Goal: Task Accomplishment & Management: Use online tool/utility

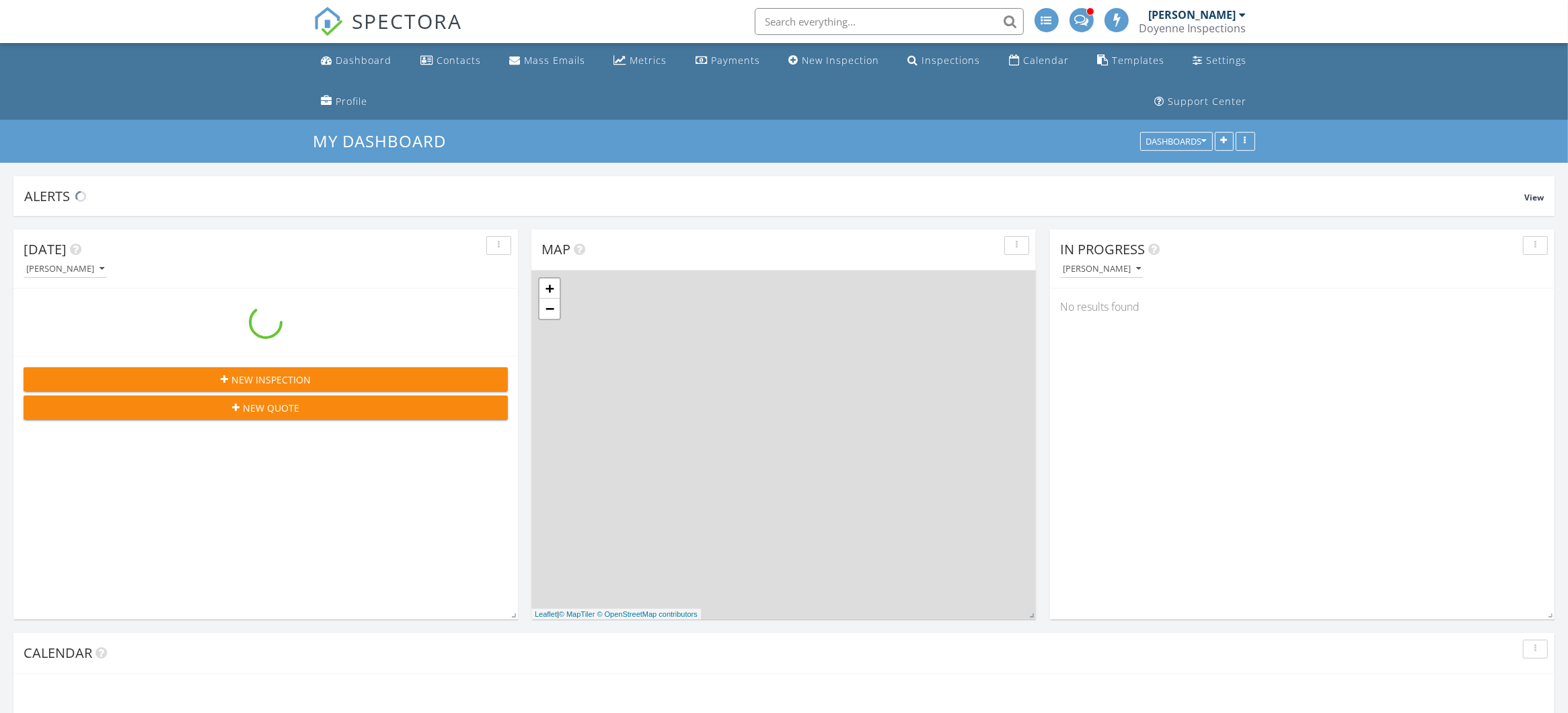
scroll to position [1586, 1594]
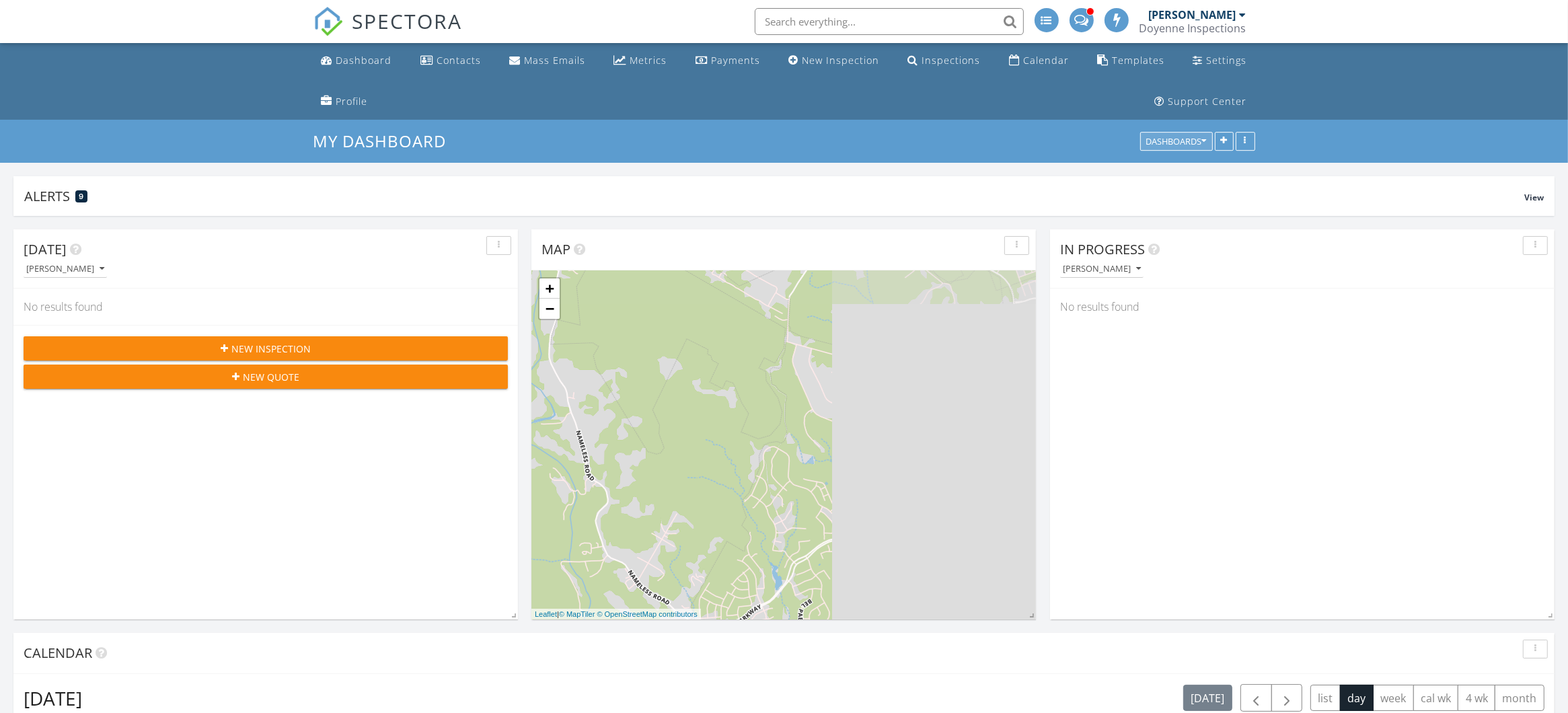
click at [1169, 143] on div "Dashboards" at bounding box center [1176, 142] width 61 height 10
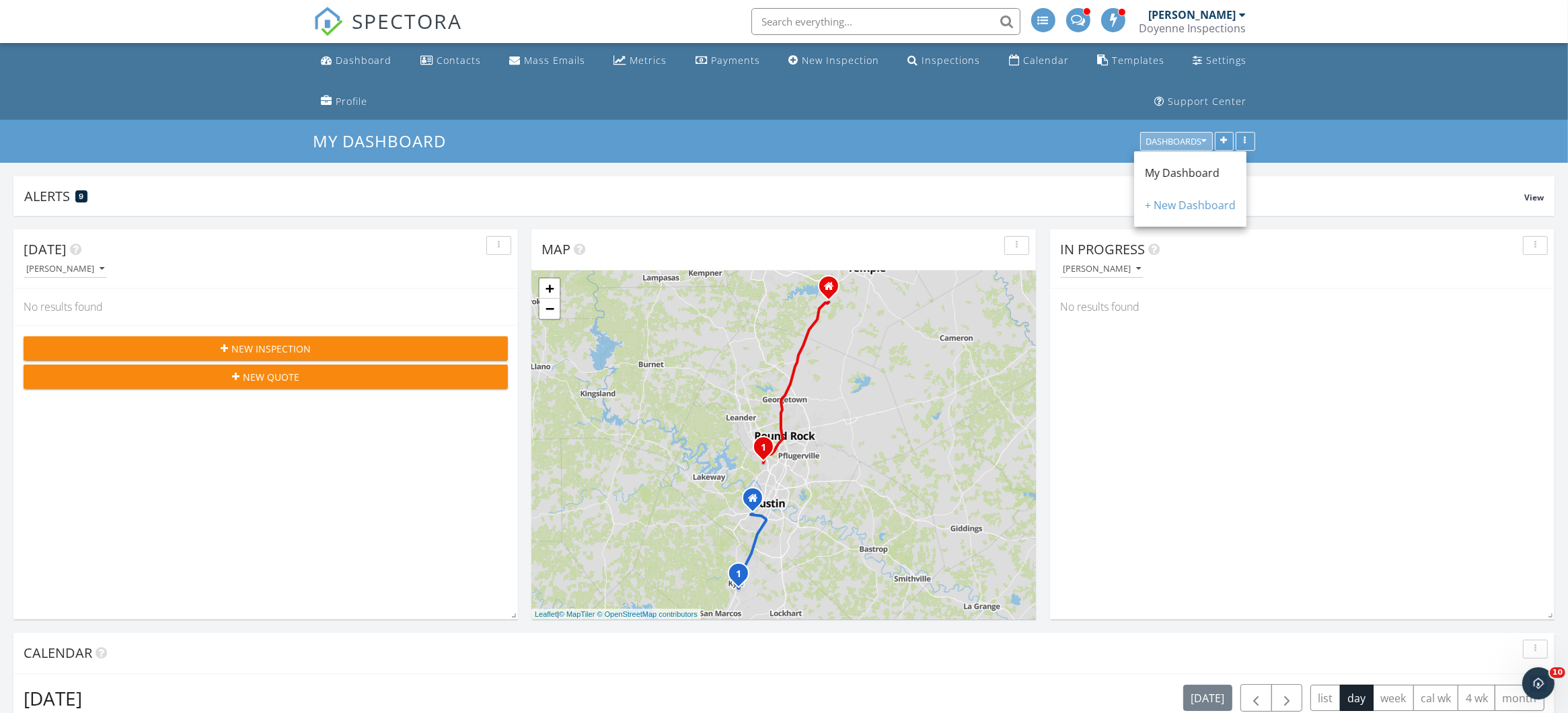
scroll to position [0, 0]
click at [1112, 62] on div "Templates" at bounding box center [1138, 60] width 53 height 13
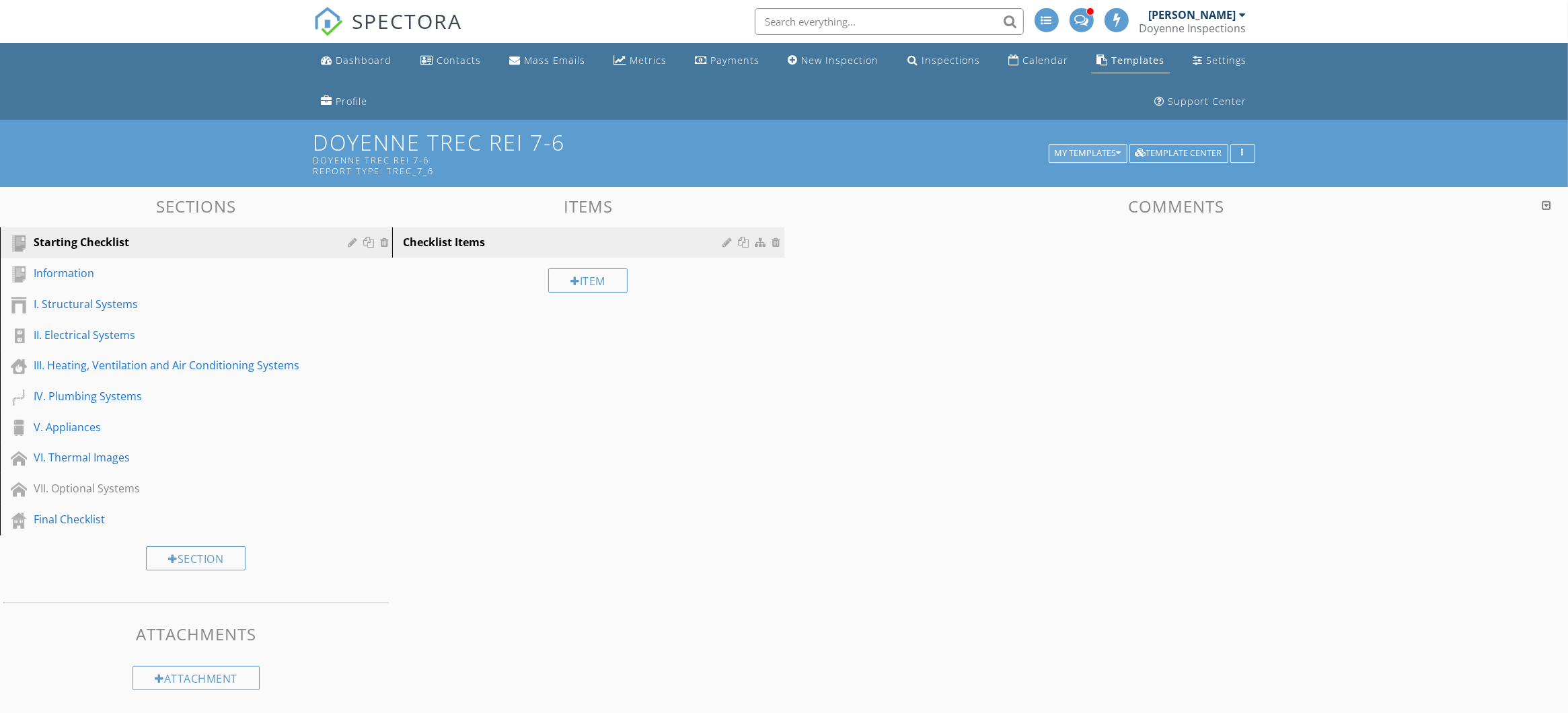
click at [1098, 151] on div "My Templates" at bounding box center [1087, 153] width 66 height 10
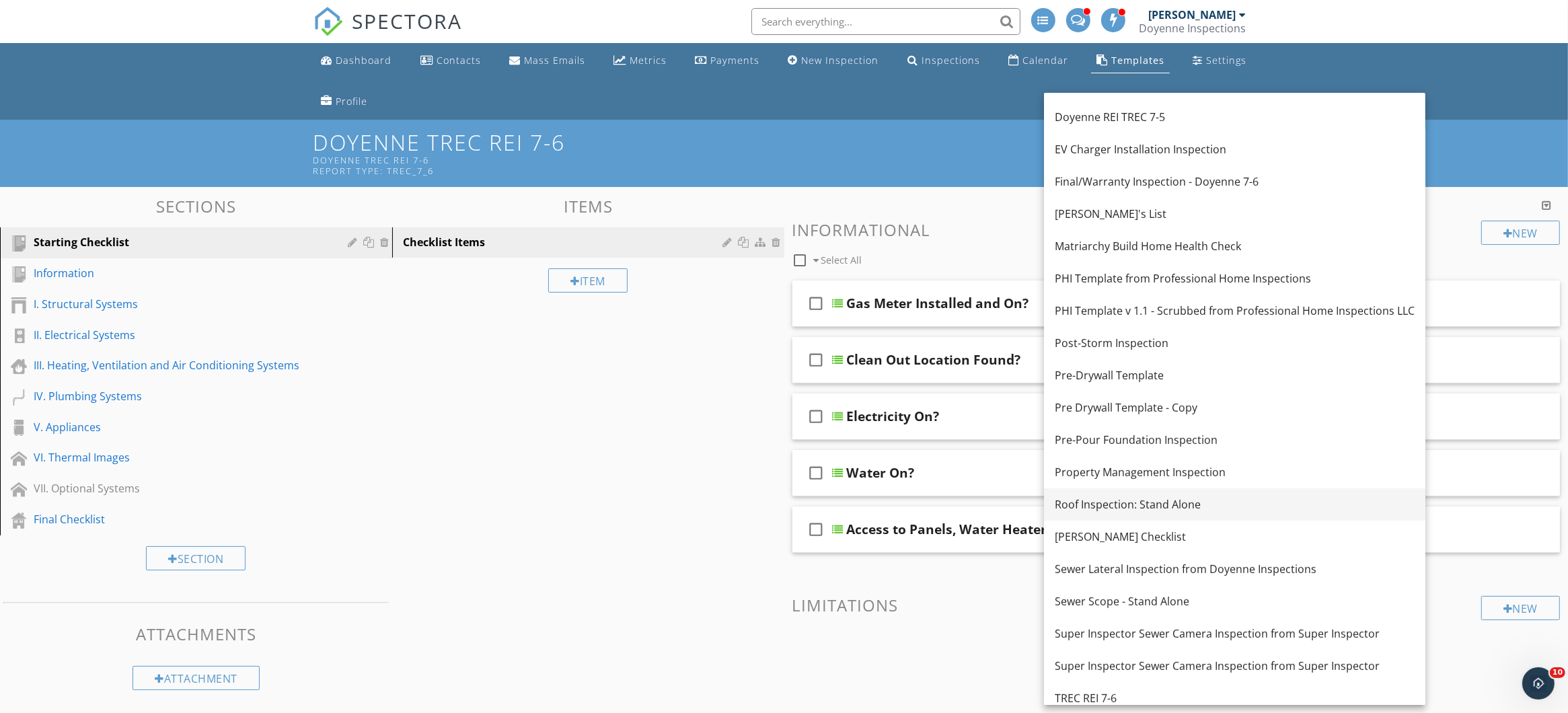
scroll to position [485, 0]
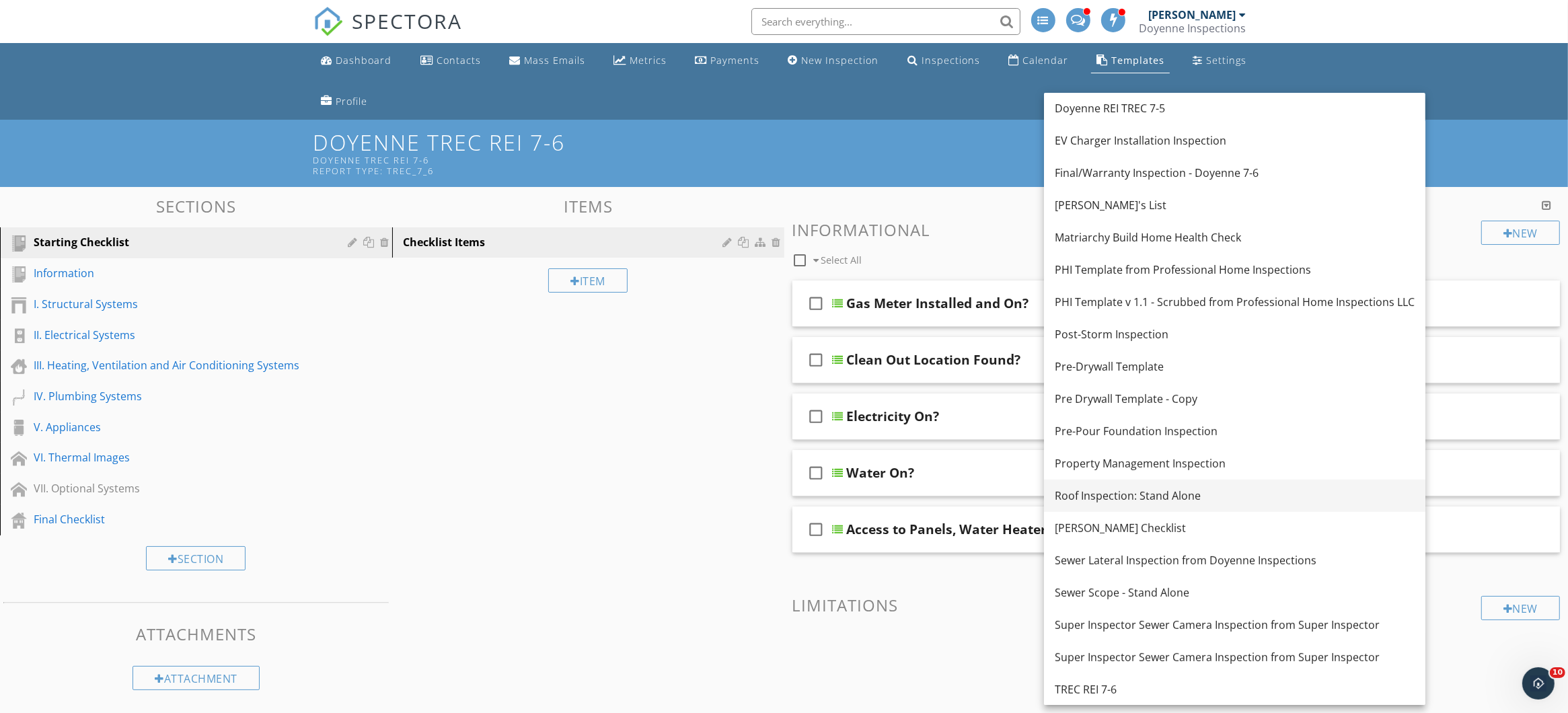
click at [1202, 493] on div "Roof Inspection: Stand Alone" at bounding box center [1234, 496] width 360 height 16
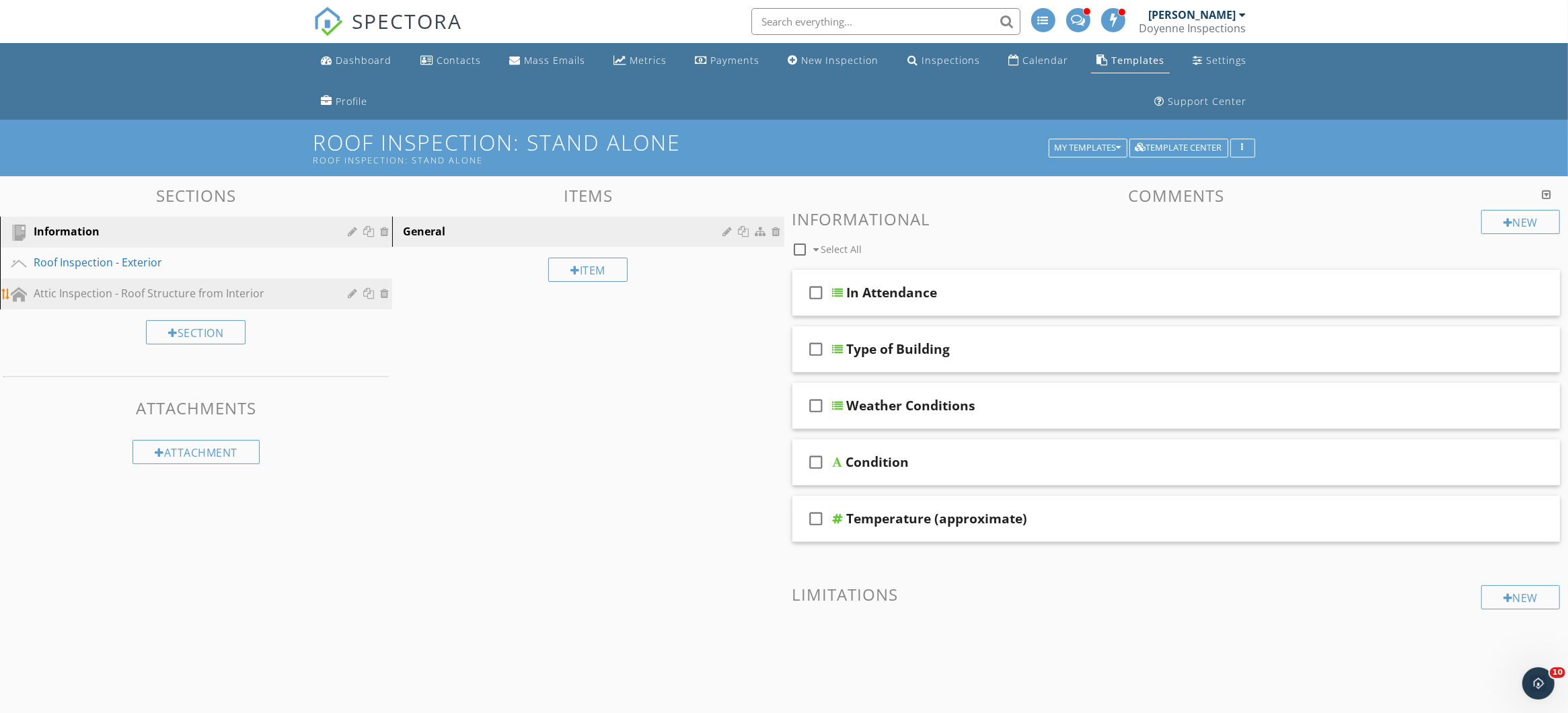
click at [88, 300] on div "Attic Inspection - Roof Structure from Interior" at bounding box center [182, 293] width 295 height 16
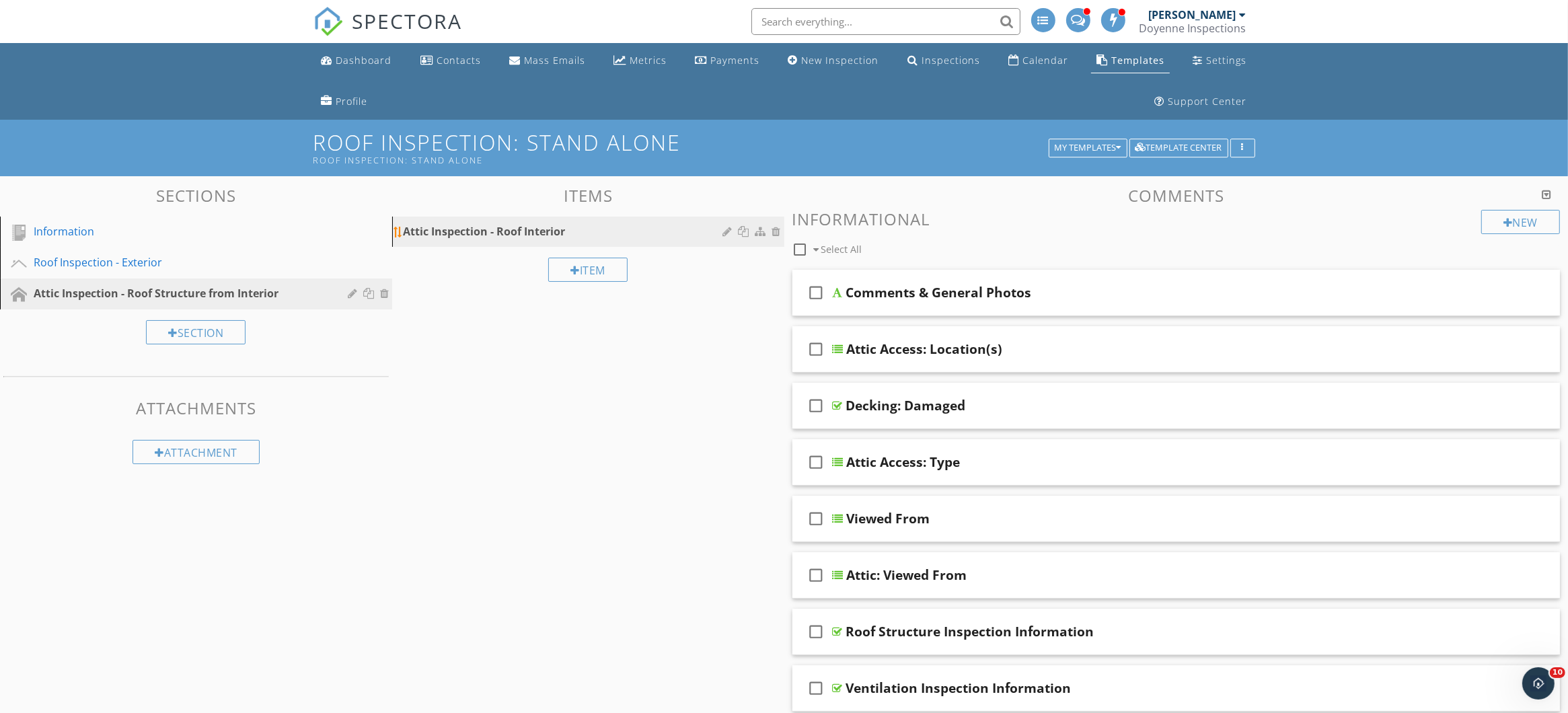
click at [501, 229] on div "Attic Inspection - Roof Interior" at bounding box center [565, 232] width 324 height 16
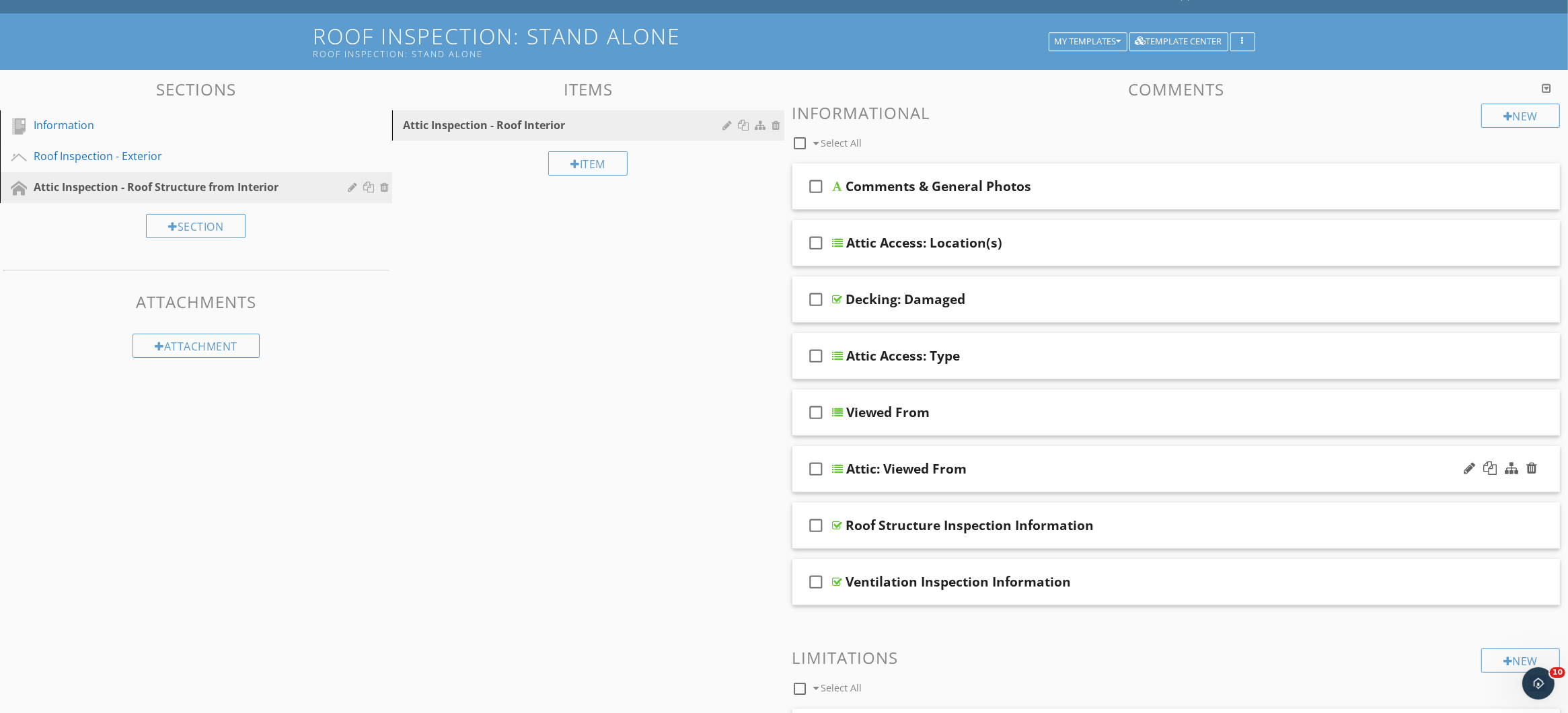
scroll to position [0, 0]
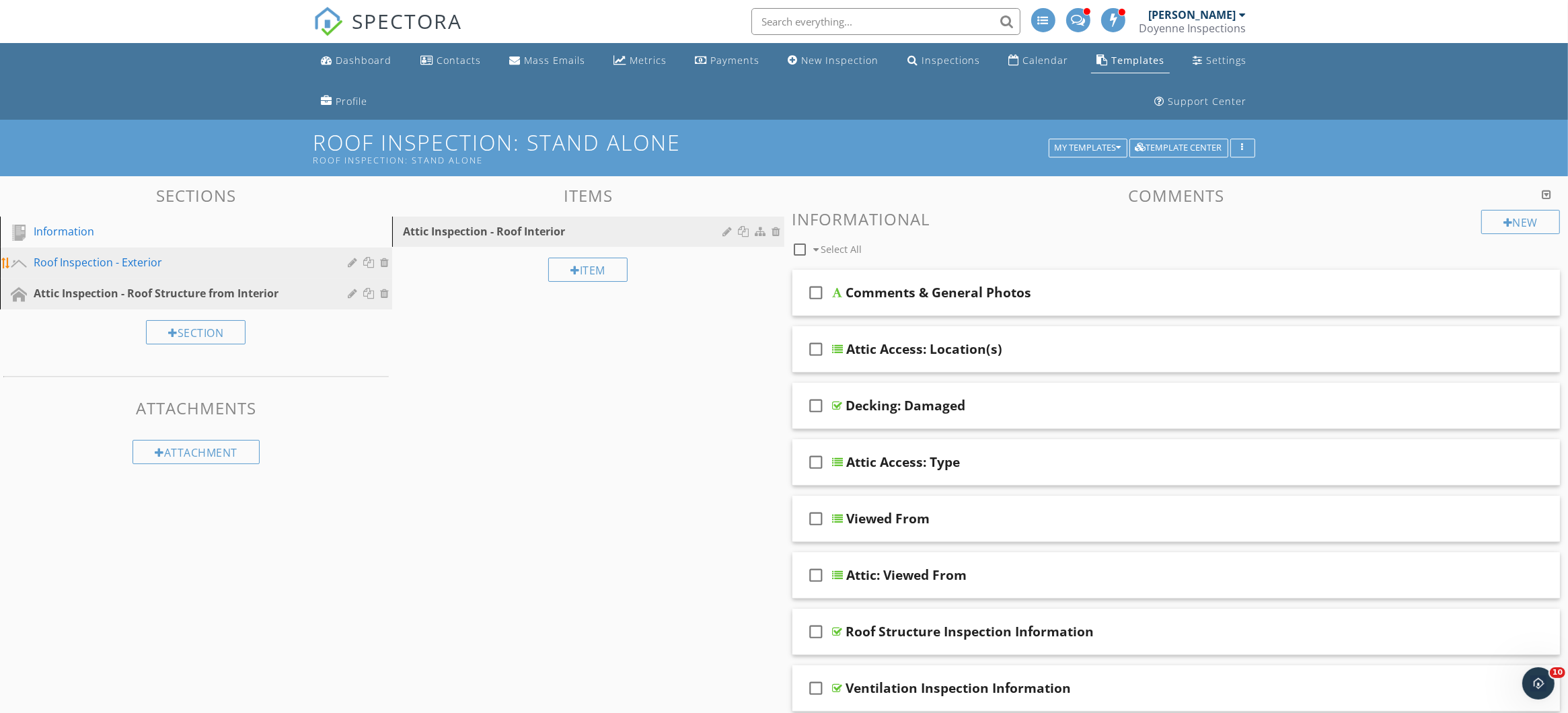
click at [91, 258] on div "Roof Inspection - Exterior" at bounding box center [182, 263] width 295 height 16
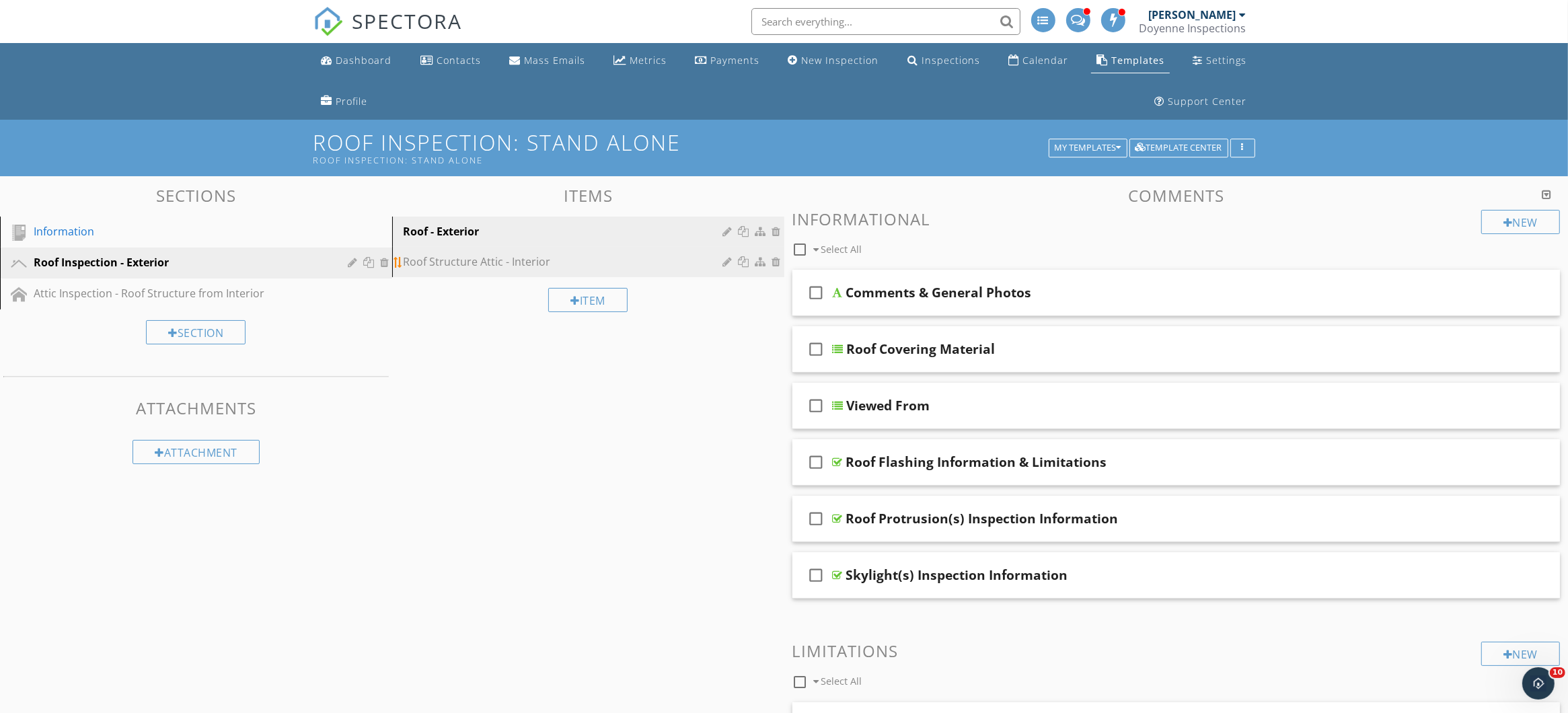
click at [490, 265] on div "Roof Structure Attic - Interior" at bounding box center [565, 262] width 324 height 16
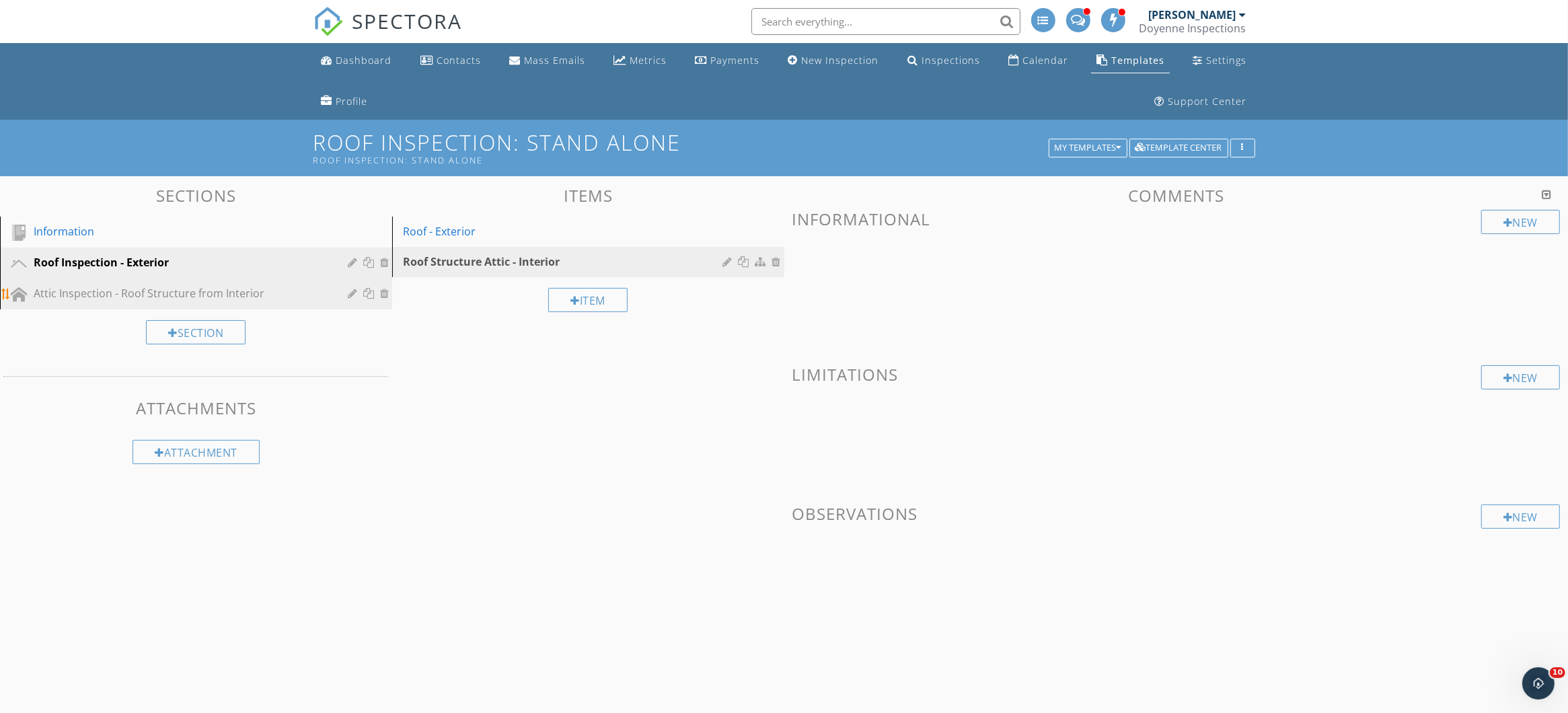
click at [100, 295] on div "Attic Inspection - Roof Structure from Interior" at bounding box center [182, 293] width 295 height 16
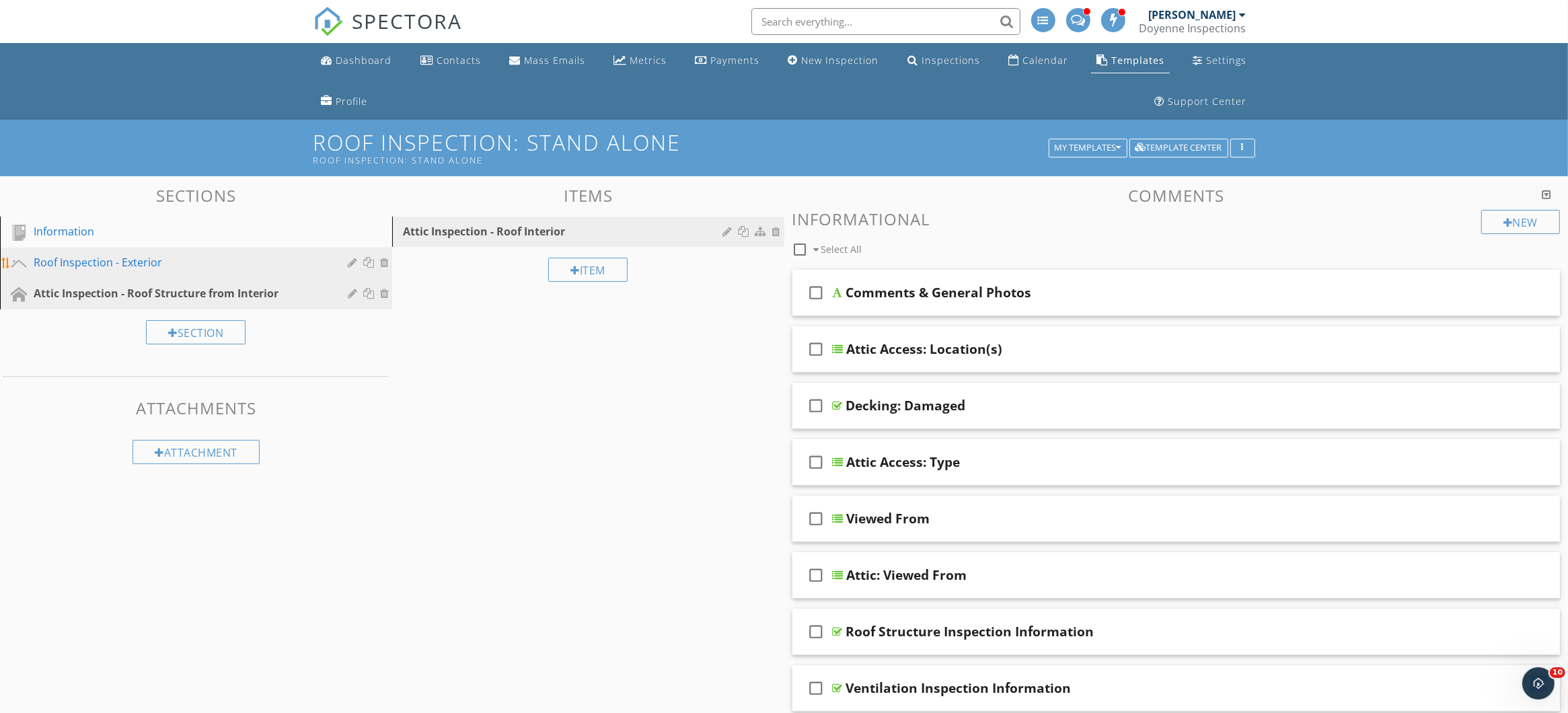
click at [203, 254] on div "Roof Inspection - Exterior" at bounding box center [182, 263] width 295 height 16
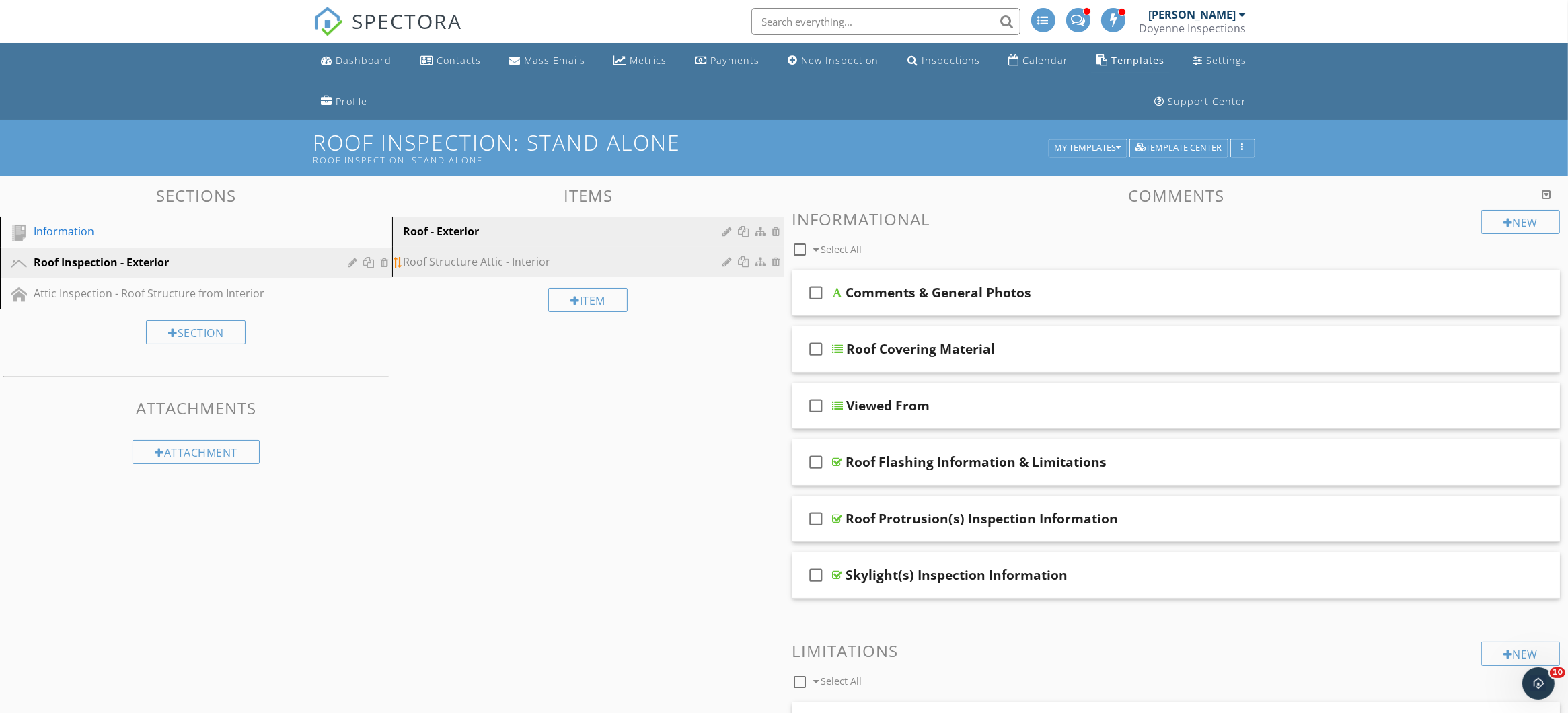
click at [556, 267] on div "Roof Structure Attic - Interior" at bounding box center [565, 262] width 324 height 16
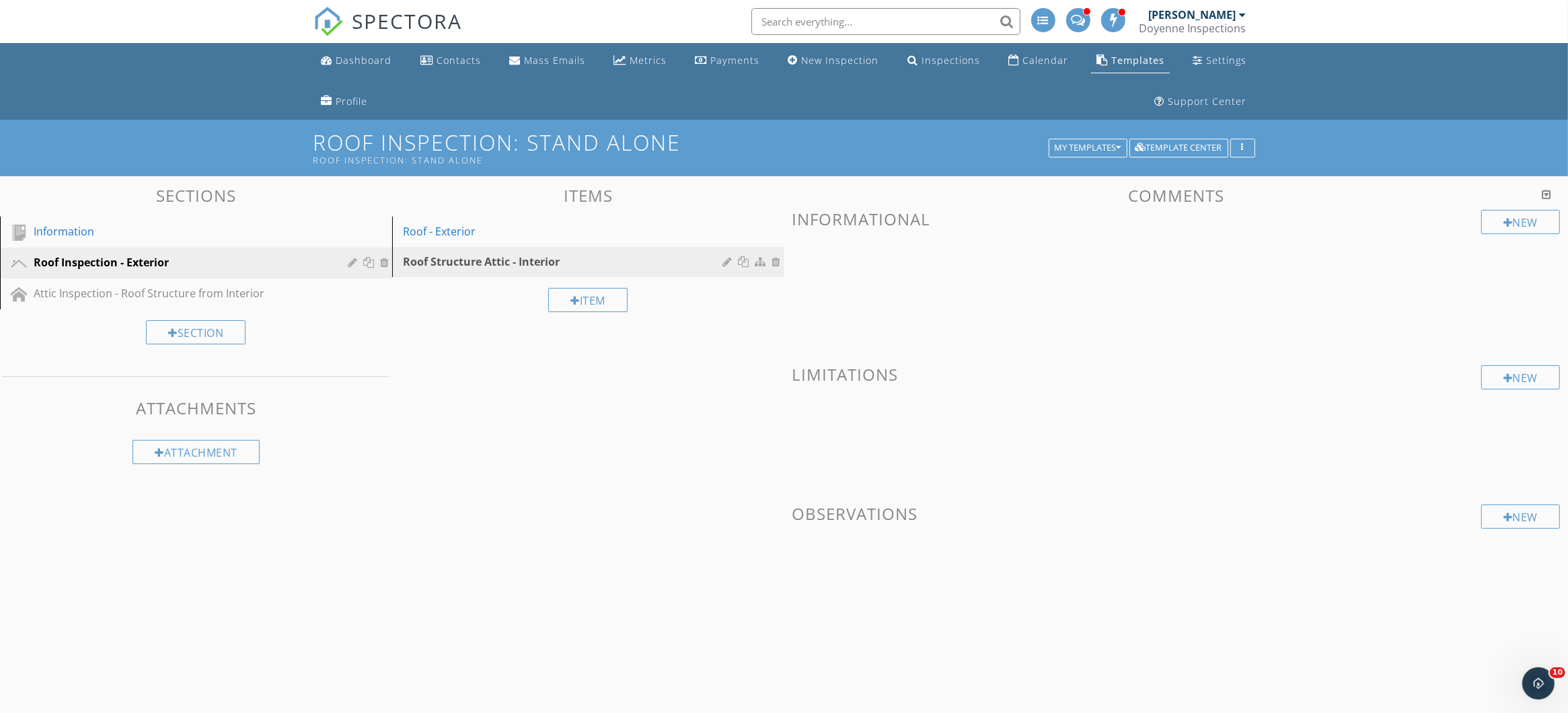
click at [854, 514] on h3 "Observations" at bounding box center [1177, 514] width 768 height 18
click at [583, 267] on div "Roof Structure Attic - Interior" at bounding box center [565, 262] width 324 height 16
click at [162, 303] on link "Attic Inspection - Roof Structure from Interior" at bounding box center [198, 294] width 388 height 31
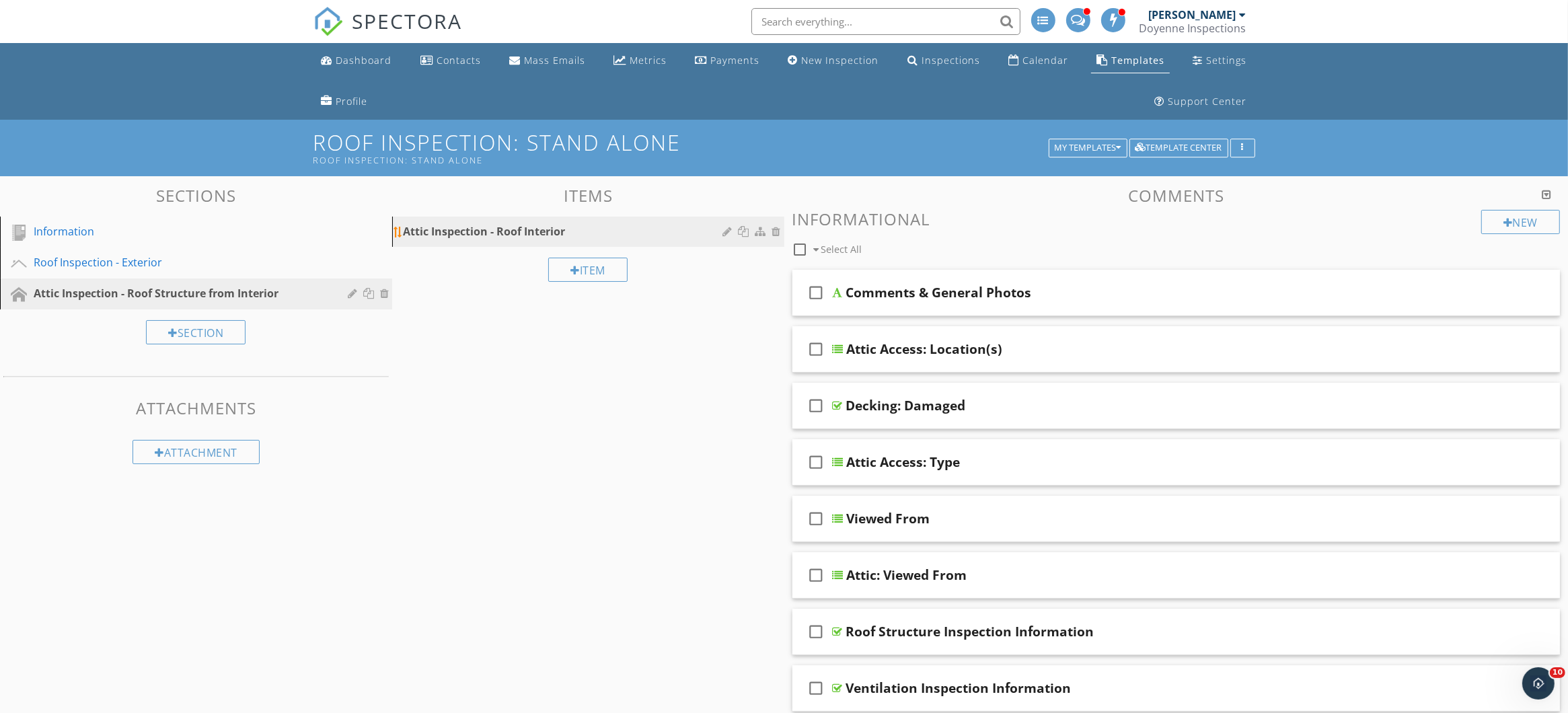
click at [454, 229] on div "Attic Inspection - Roof Interior" at bounding box center [565, 232] width 324 height 16
click at [647, 233] on div "Attic Inspection - Roof Interior" at bounding box center [565, 232] width 324 height 16
click at [266, 272] on link "Roof Inspection - Exterior" at bounding box center [198, 263] width 388 height 31
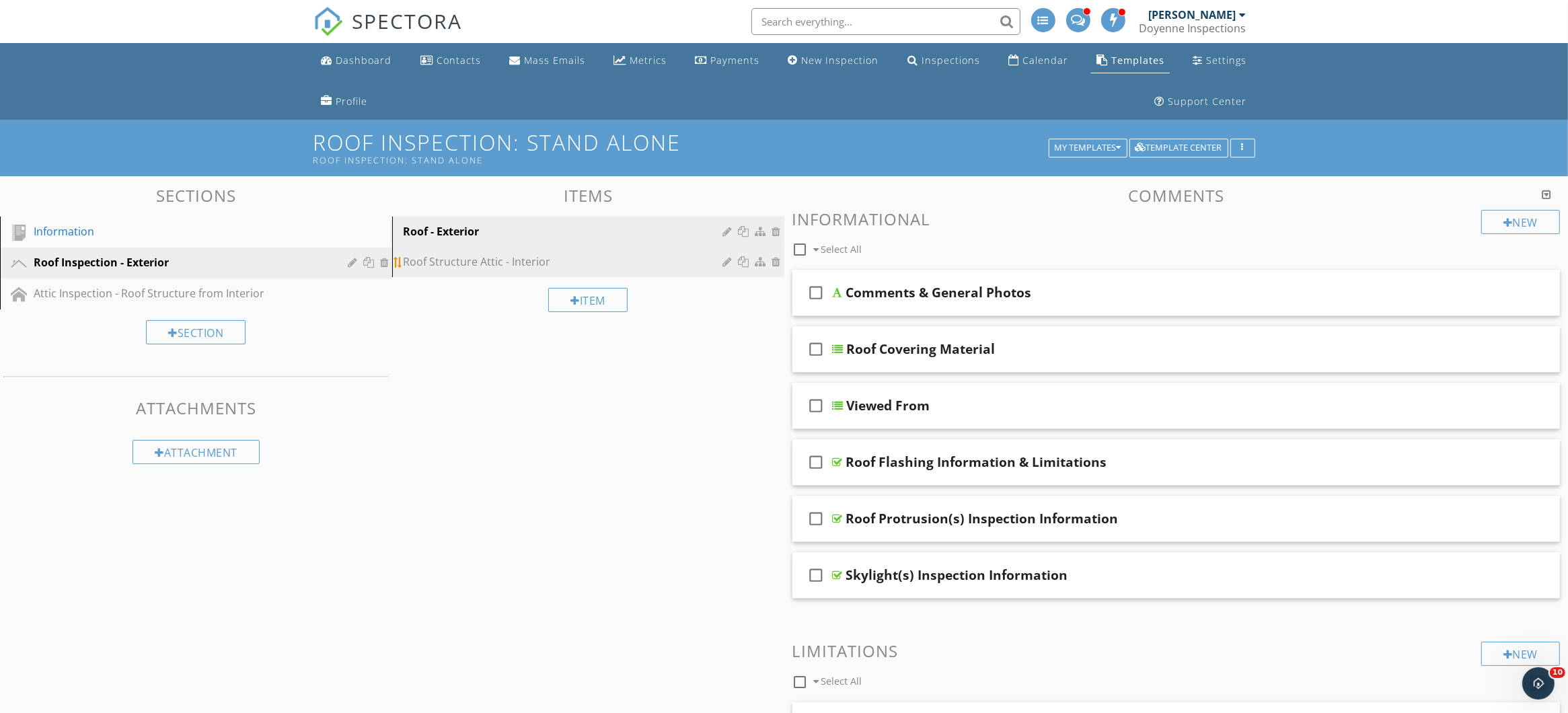
click at [544, 270] on link "Roof Structure Attic - Interior" at bounding box center [590, 262] width 388 height 30
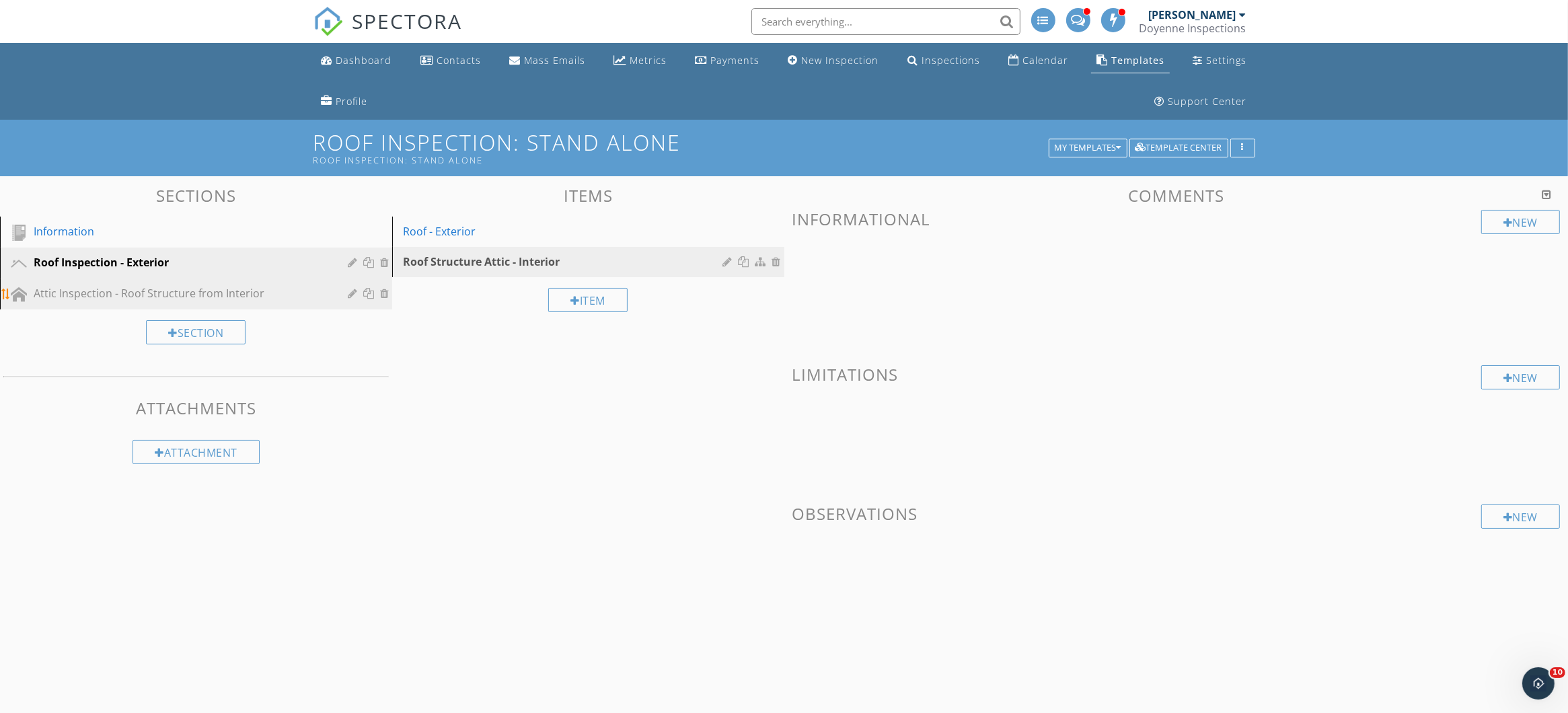
click at [156, 292] on div "Attic Inspection - Roof Structure from Interior" at bounding box center [182, 293] width 295 height 16
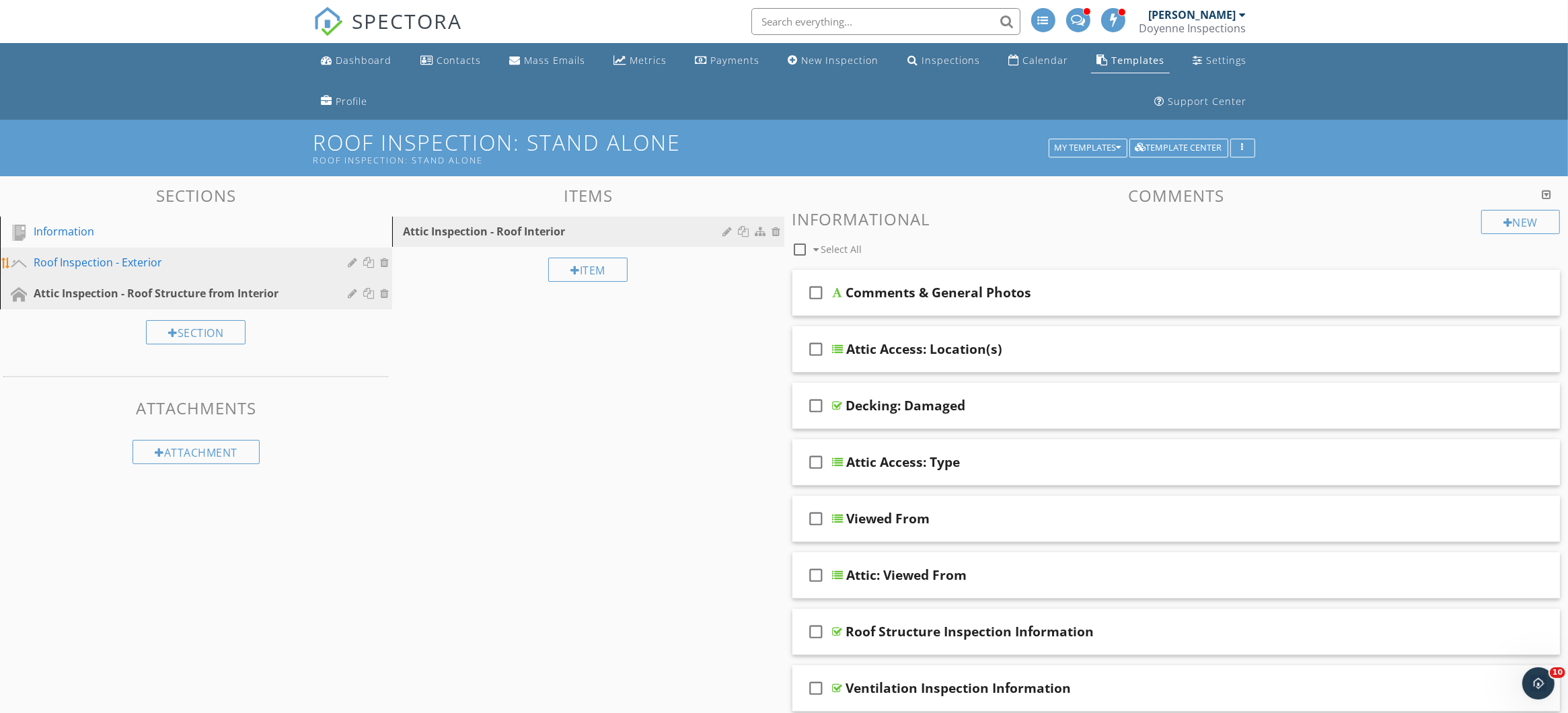
click at [152, 267] on div "Roof Inspection - Exterior" at bounding box center [182, 263] width 295 height 16
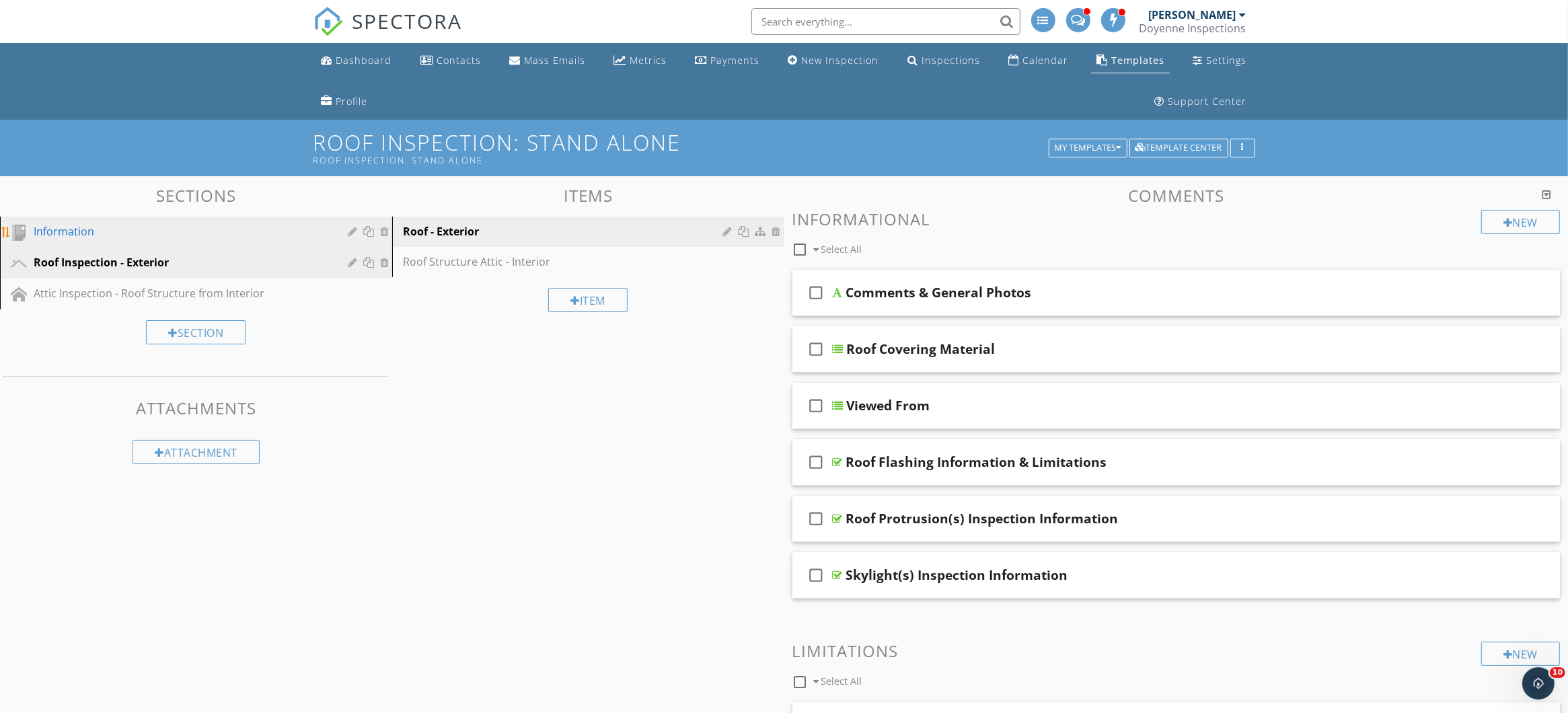
click at [49, 235] on div "Information" at bounding box center [182, 232] width 295 height 16
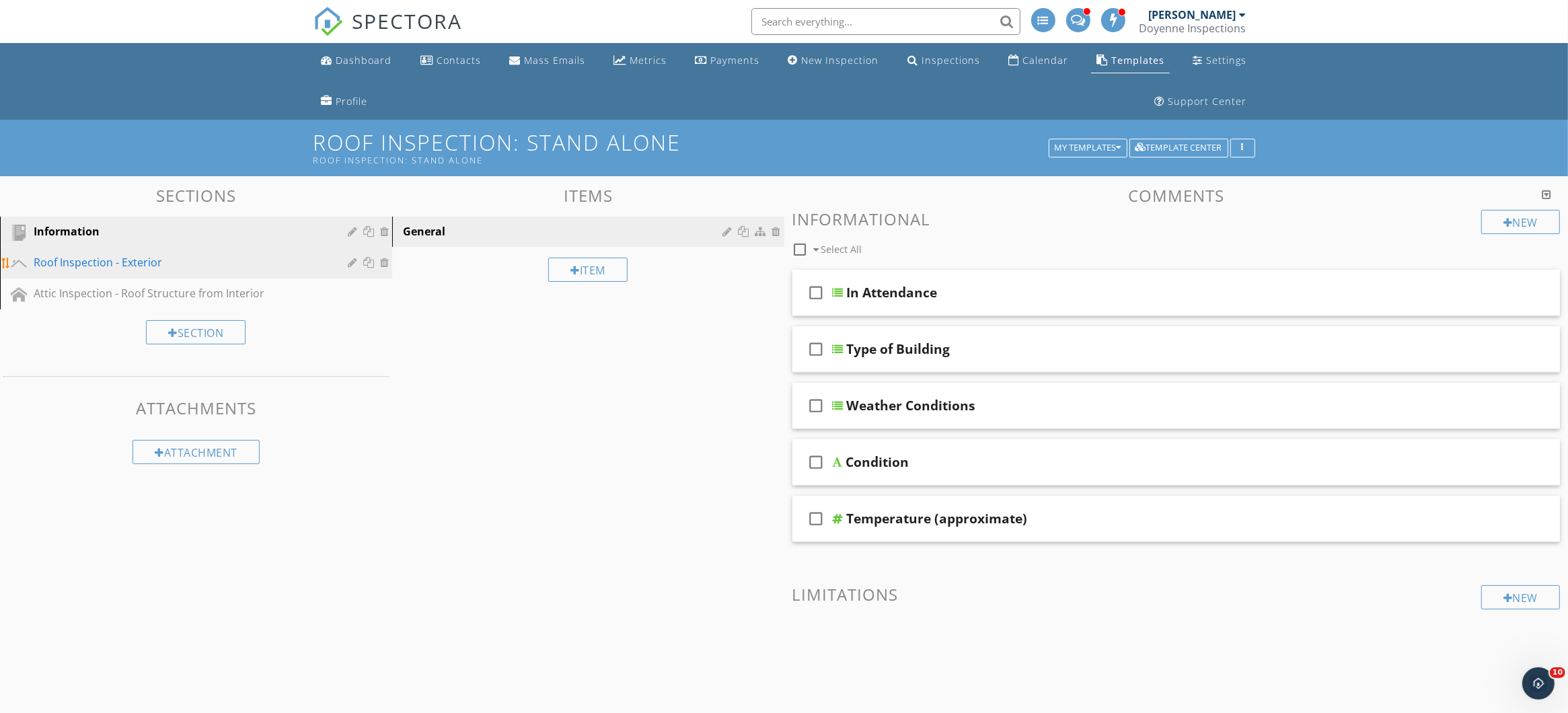
click at [44, 264] on div "Roof Inspection - Exterior" at bounding box center [182, 263] width 295 height 16
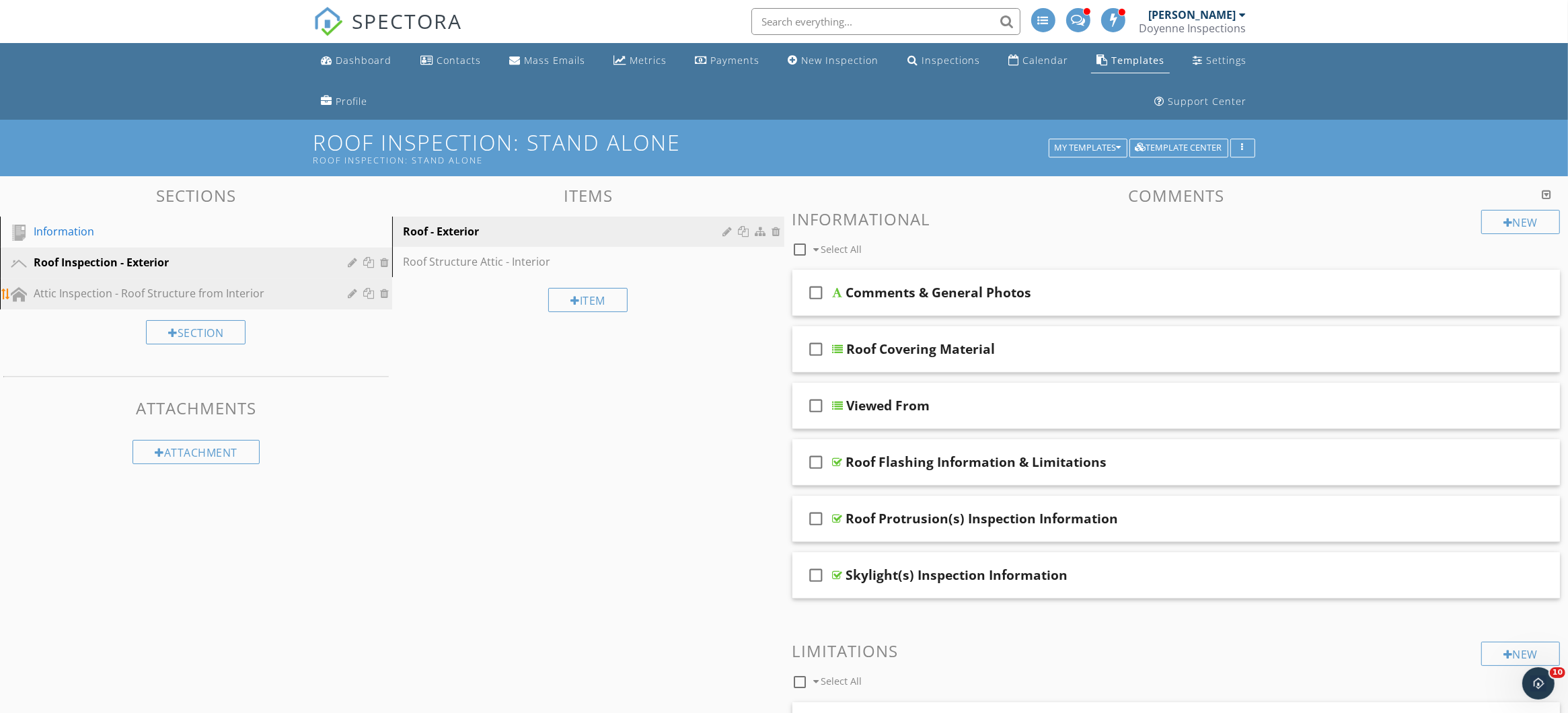
click at [253, 289] on div "Attic Inspection - Roof Structure from Interior" at bounding box center [182, 293] width 295 height 16
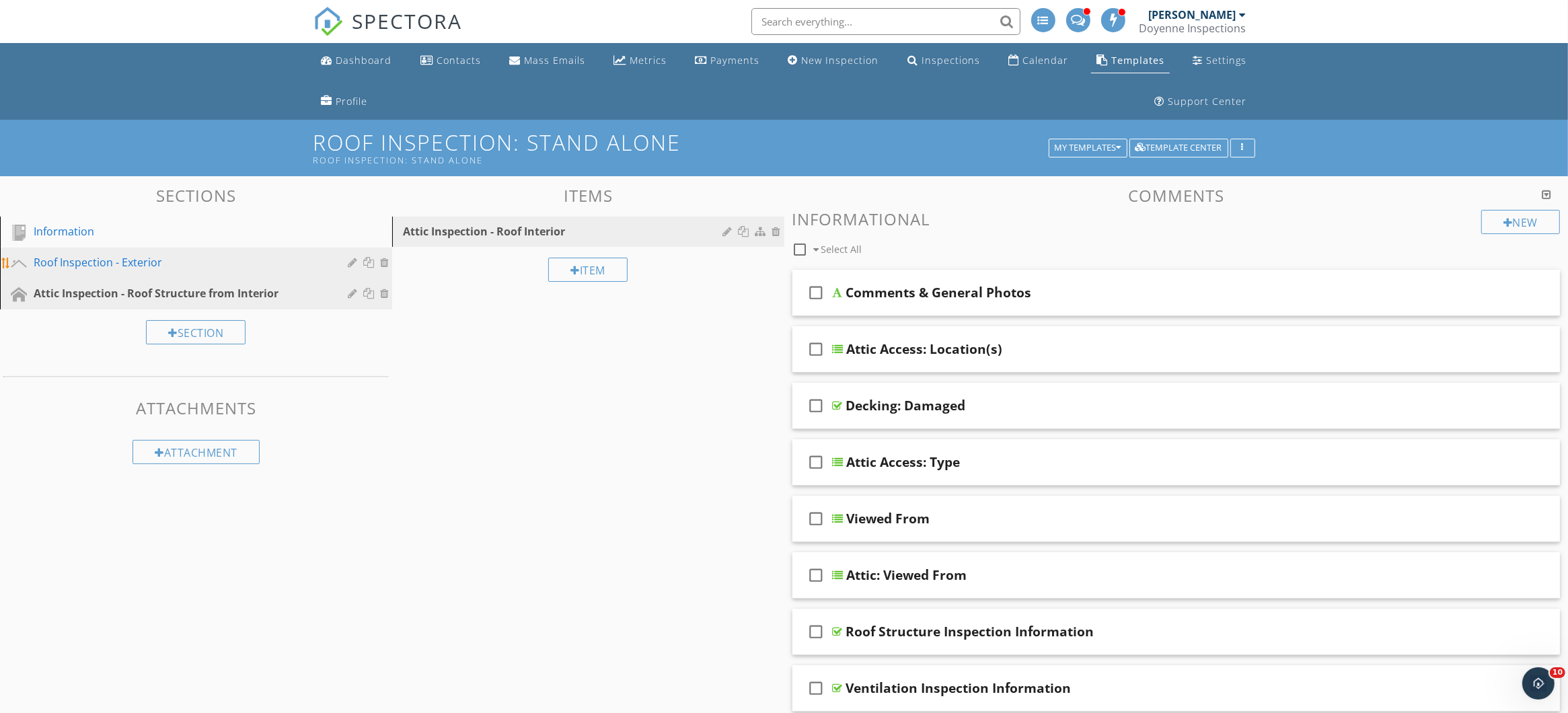
click at [152, 258] on div "Roof Inspection - Exterior" at bounding box center [182, 263] width 295 height 16
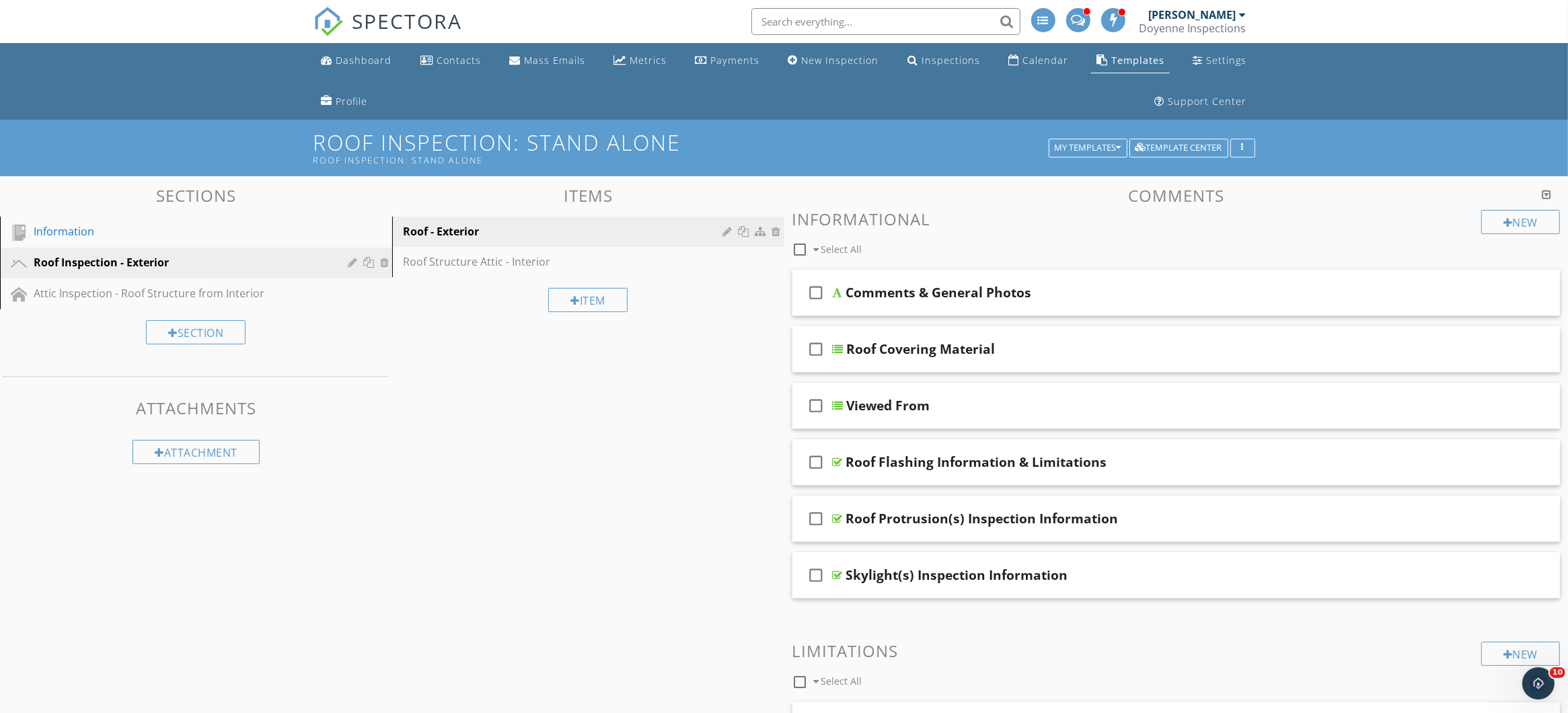
click at [150, 310] on div "Section" at bounding box center [196, 332] width 392 height 45
click at [544, 251] on link "Roof Structure Attic - Interior" at bounding box center [590, 262] width 388 height 30
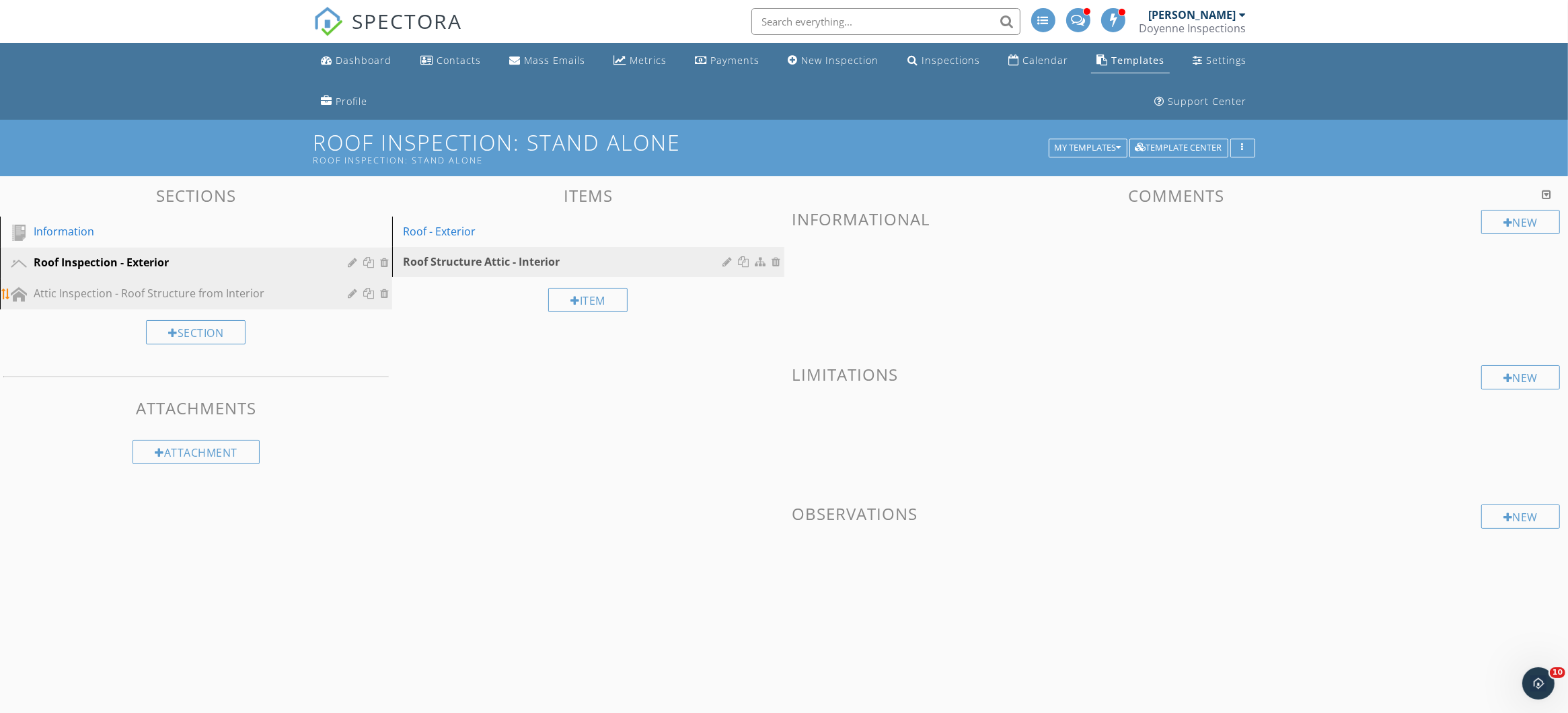
click at [46, 301] on div "Attic Inspection - Roof Structure from Interior" at bounding box center [207, 294] width 345 height 18
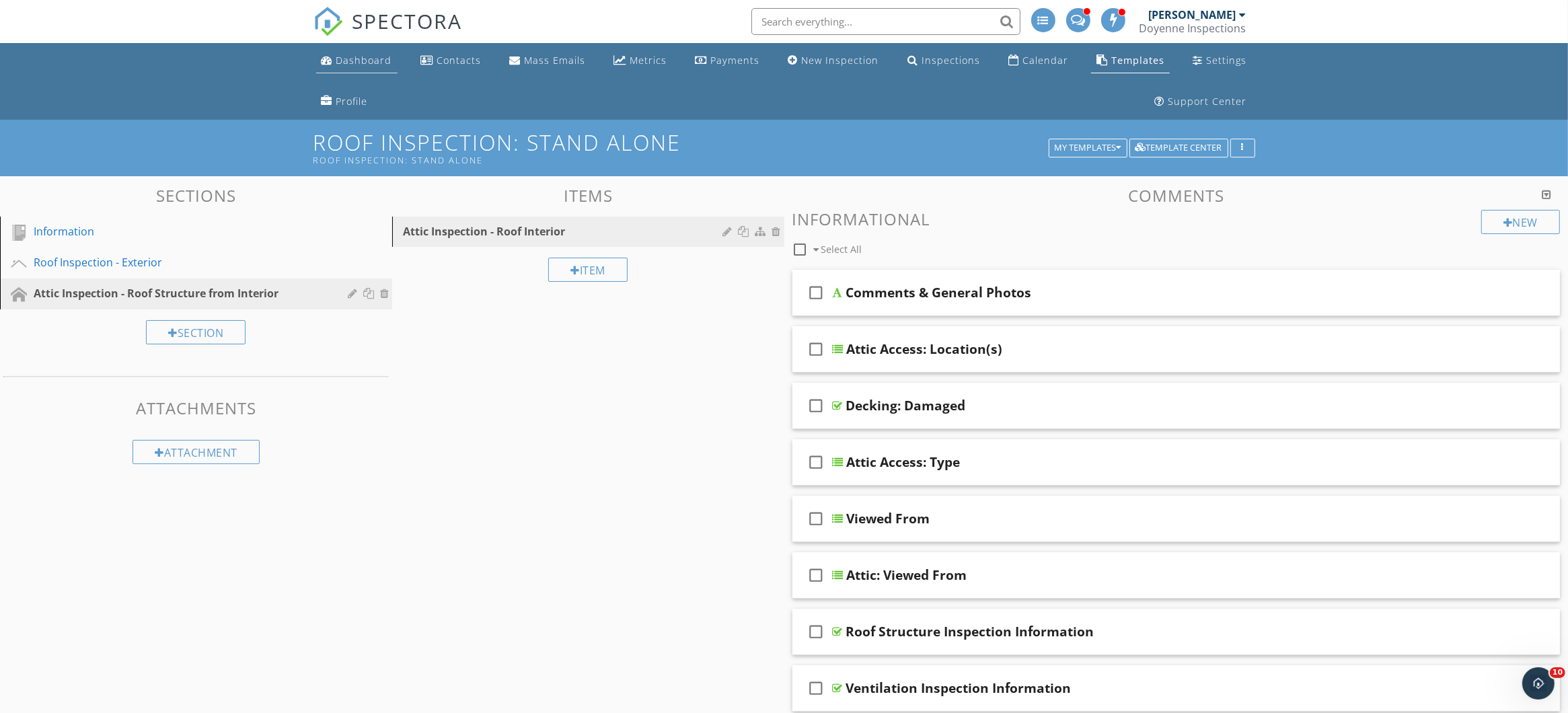
click at [342, 54] on div "Dashboard" at bounding box center [364, 60] width 56 height 13
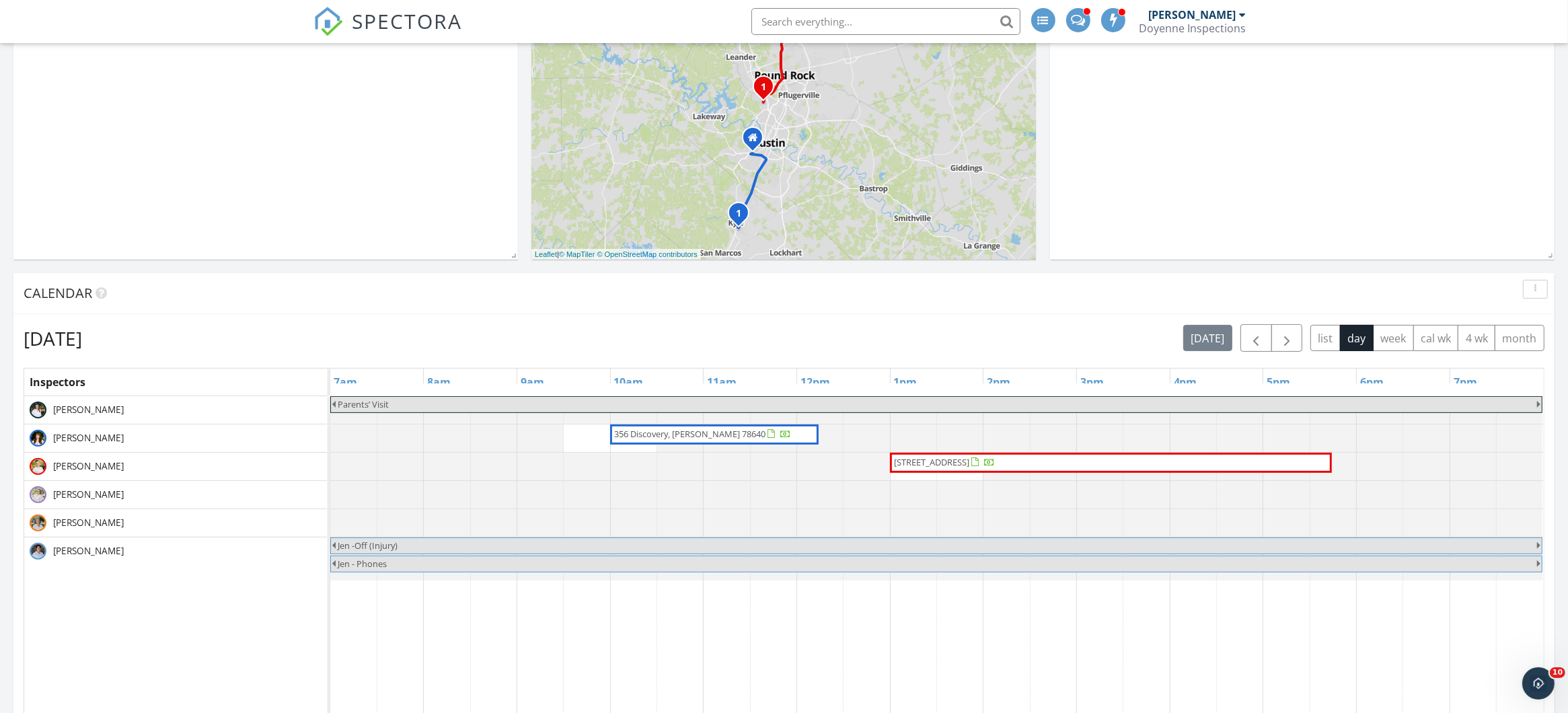
scroll to position [421, 0]
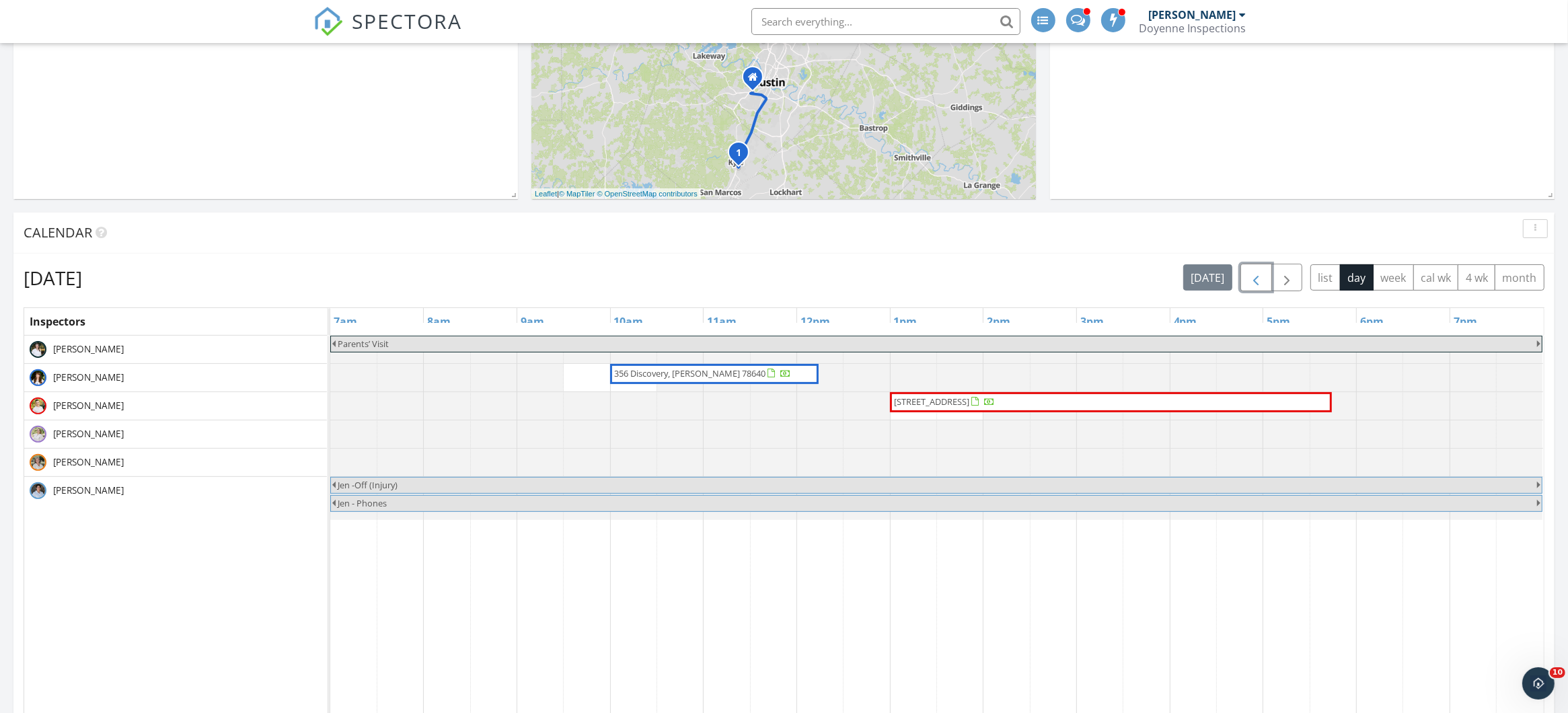
click at [1254, 280] on span "button" at bounding box center [1256, 278] width 16 height 16
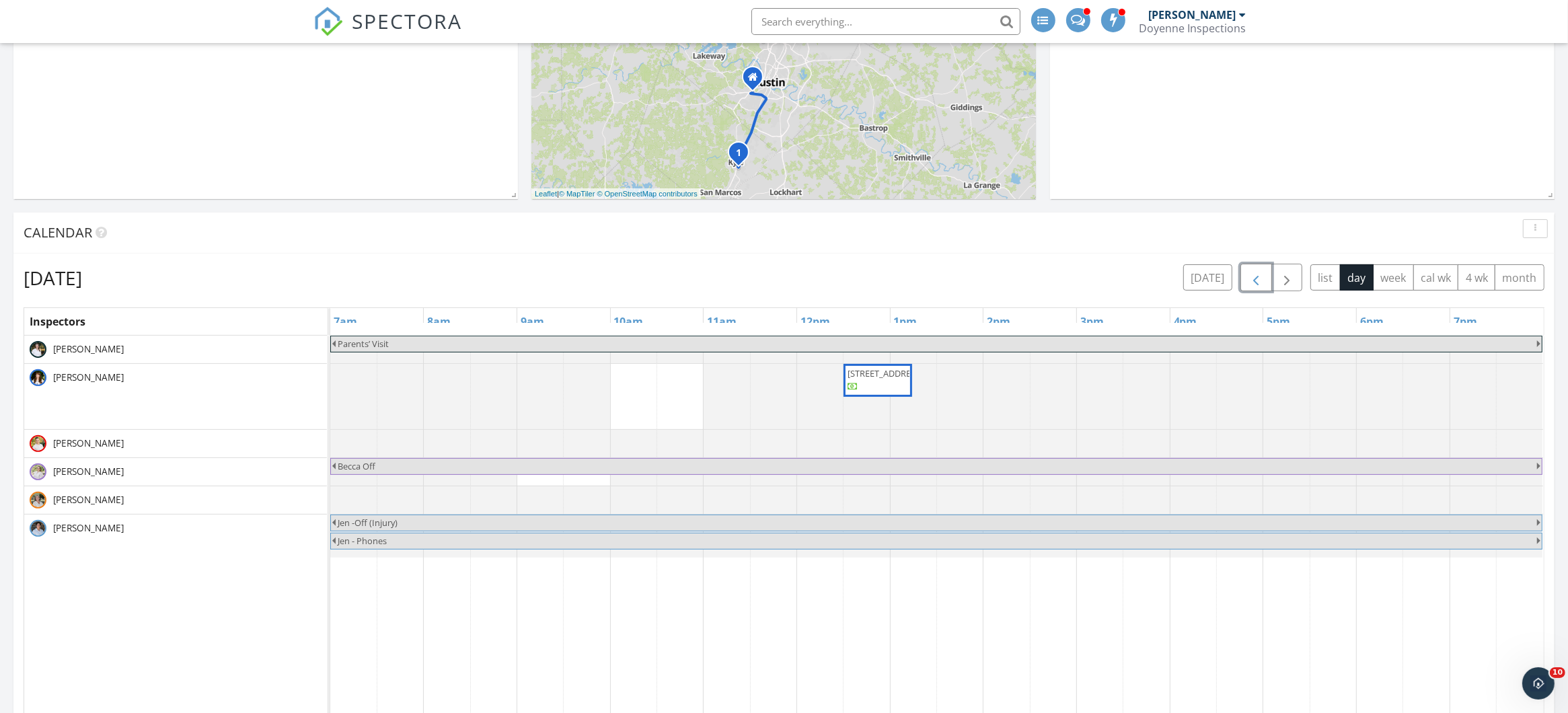
click at [1254, 280] on span "button" at bounding box center [1256, 278] width 16 height 16
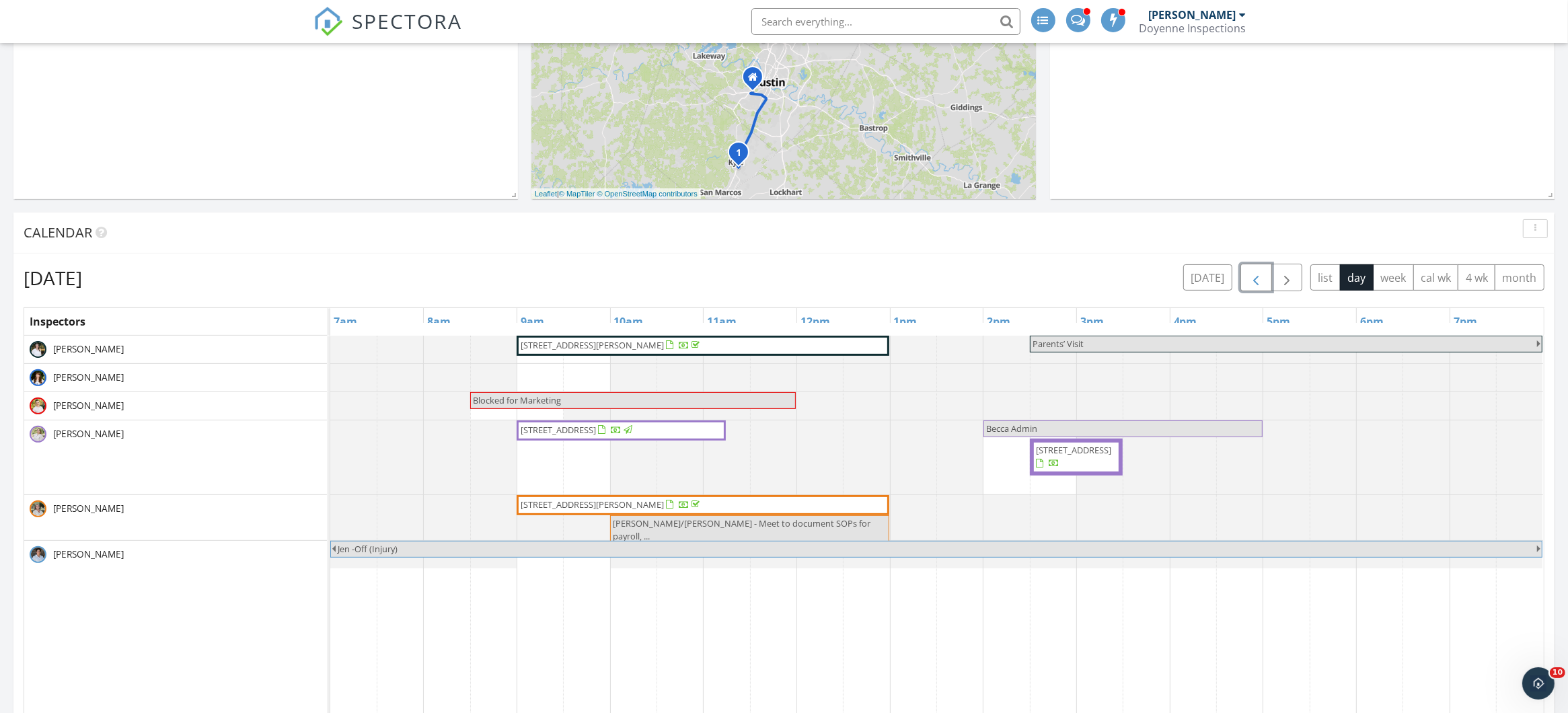
click at [1074, 456] on span "912 Hyde Park Dr, Round Rock 78665" at bounding box center [1073, 450] width 75 height 12
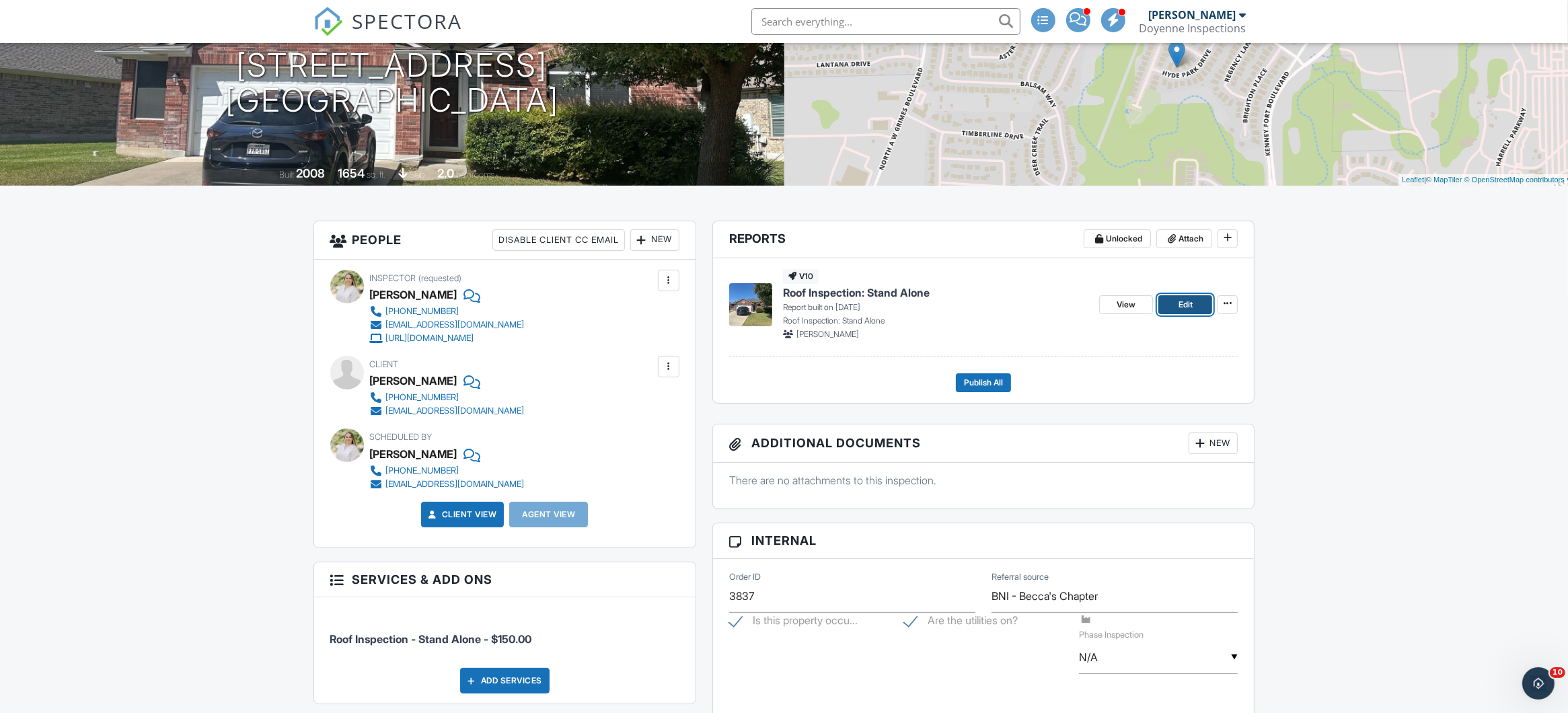
click at [1181, 306] on span "Edit" at bounding box center [1185, 305] width 14 height 14
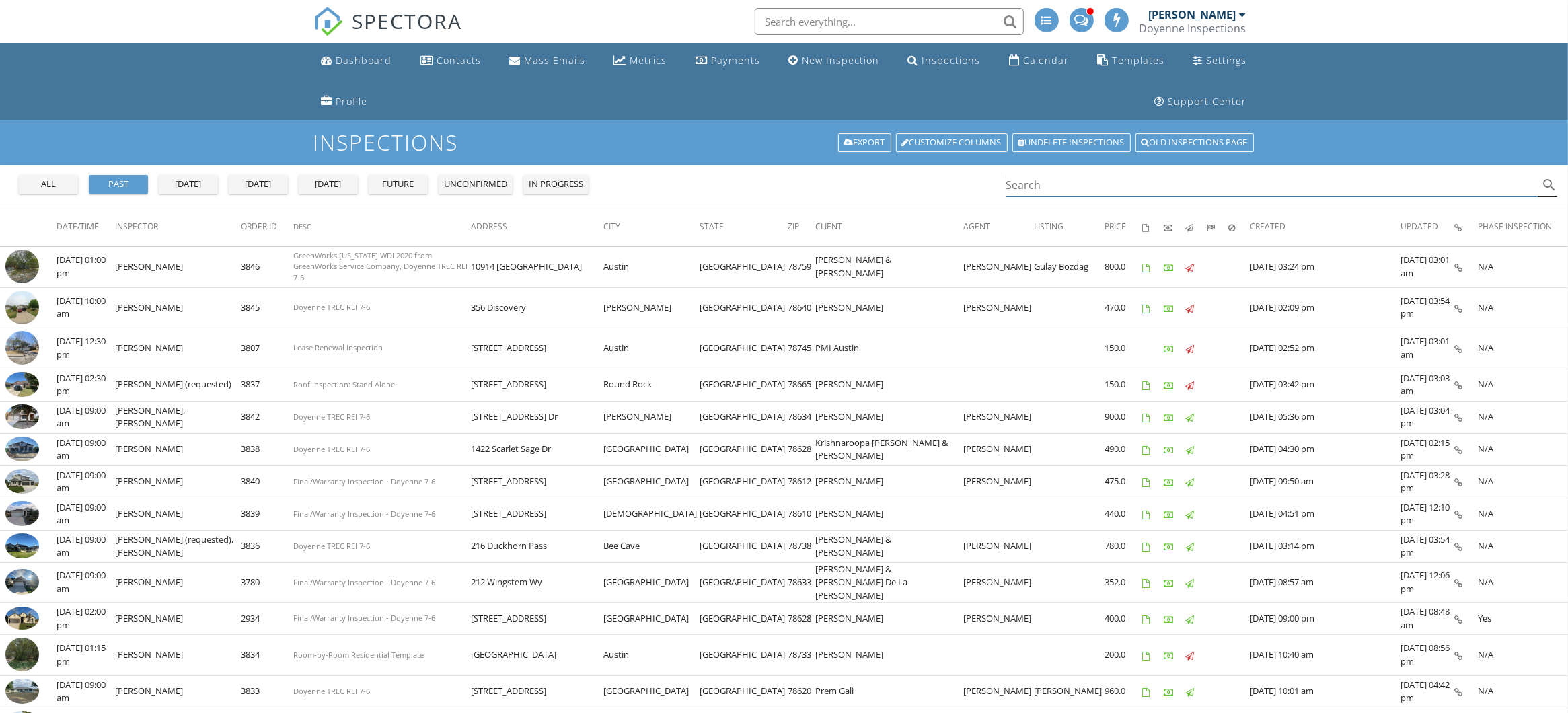
click at [1060, 184] on input "Search" at bounding box center [1272, 185] width 532 height 22
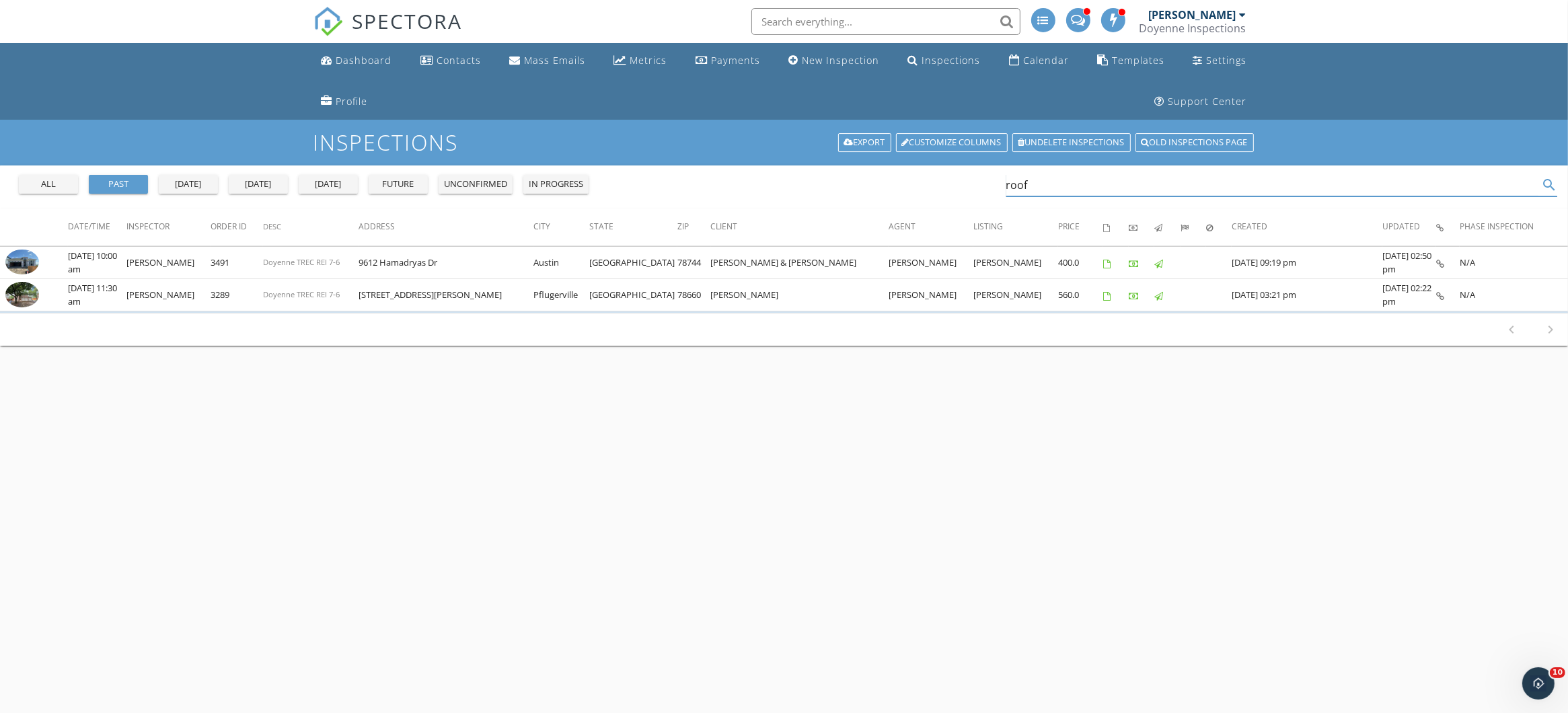
type input "roof"
drag, startPoint x: 1051, startPoint y: 178, endPoint x: 675, endPoint y: 171, distance: 376.1
click at [675, 171] on div "all past yesterday today tomorrow future unconfirmed in progress roof search" at bounding box center [784, 186] width 1568 height 43
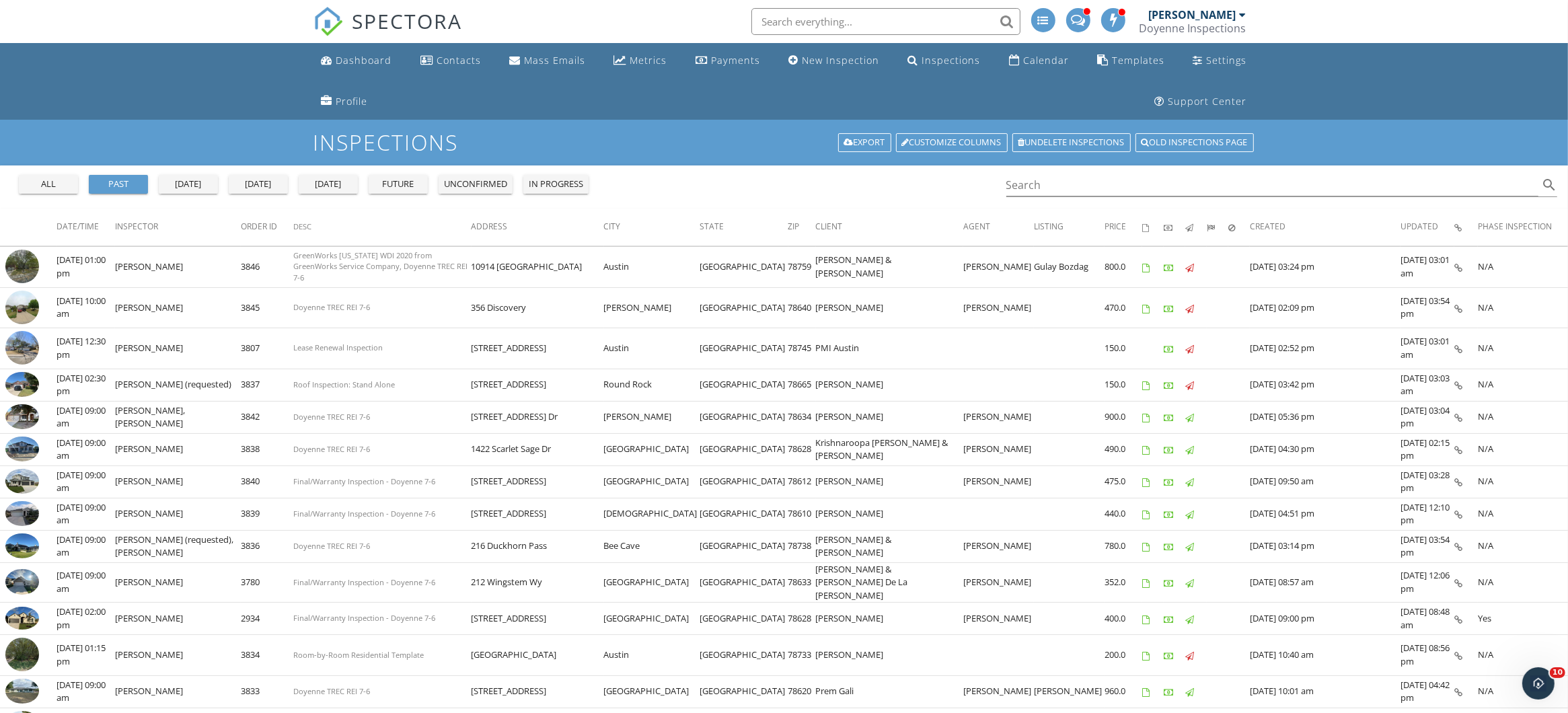
click at [311, 223] on span "Desc" at bounding box center [302, 226] width 18 height 10
click at [1039, 185] on input "Search" at bounding box center [1272, 185] width 532 height 22
type input ";"
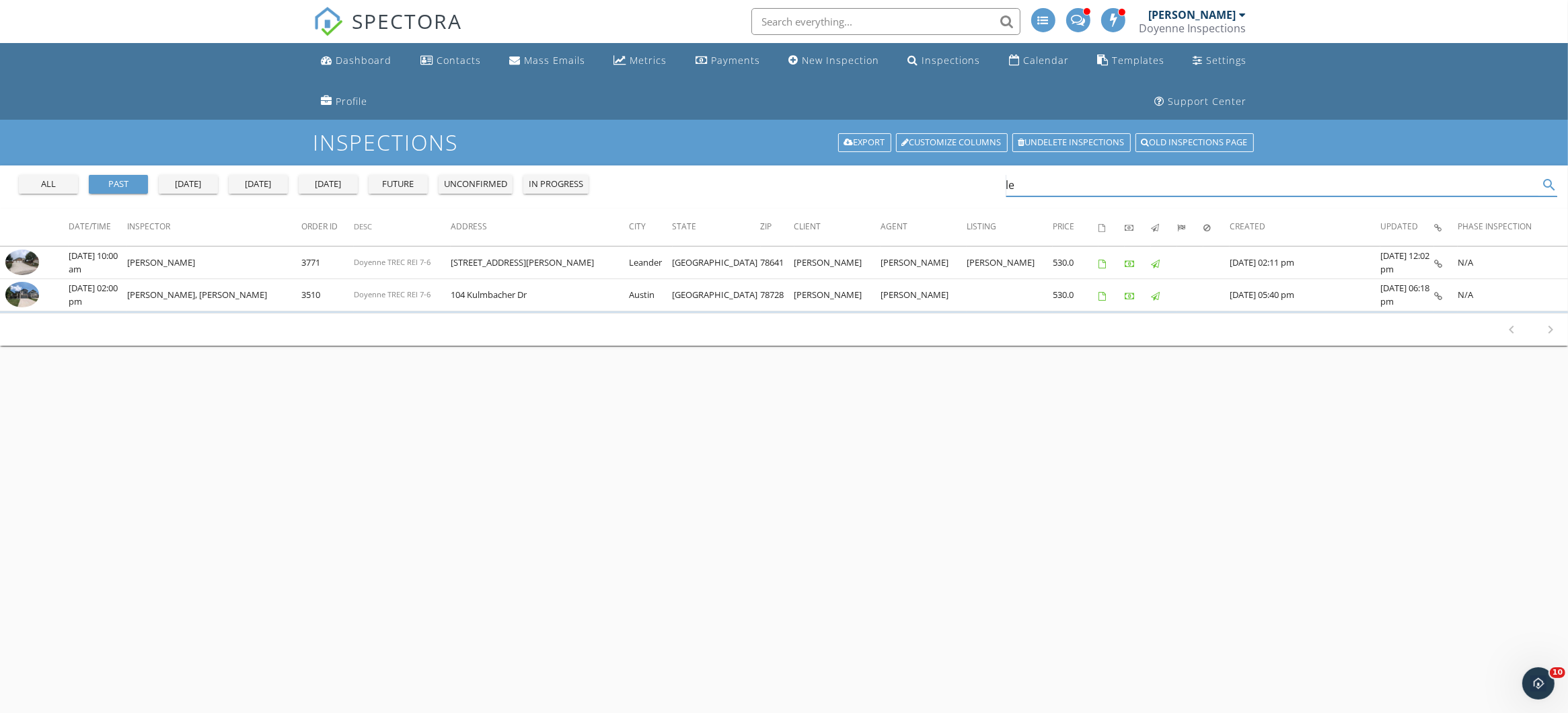
type input "l"
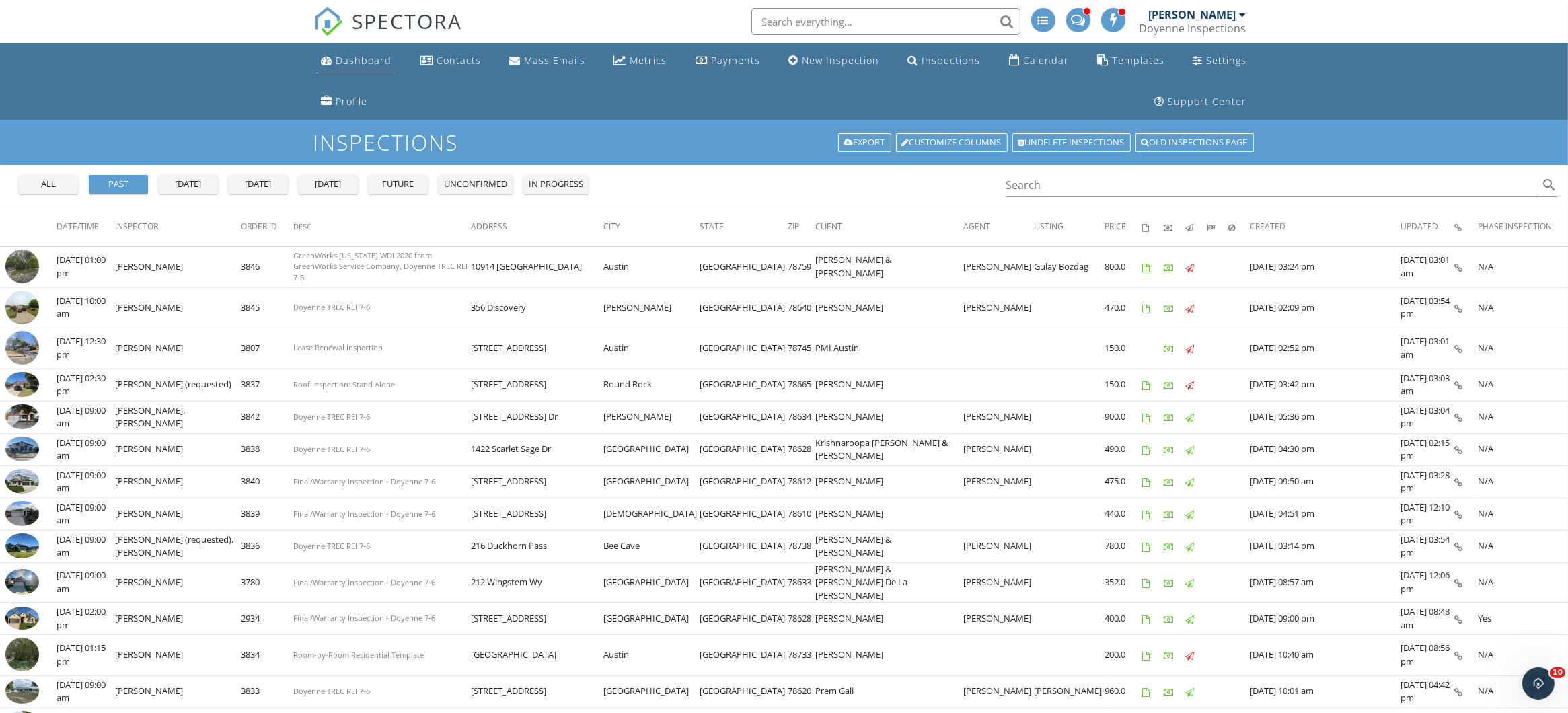
click at [351, 61] on div "Dashboard" at bounding box center [364, 60] width 56 height 13
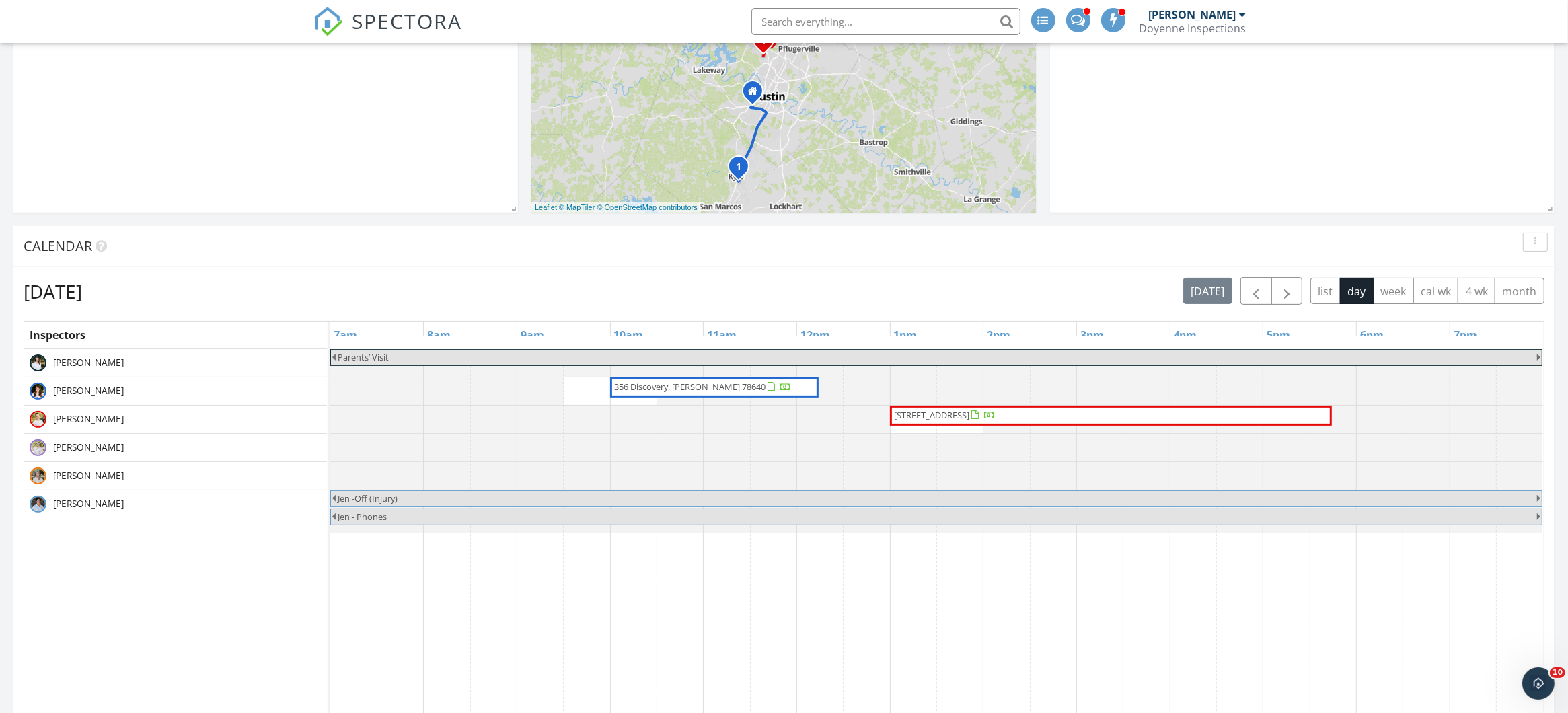
scroll to position [489, 0]
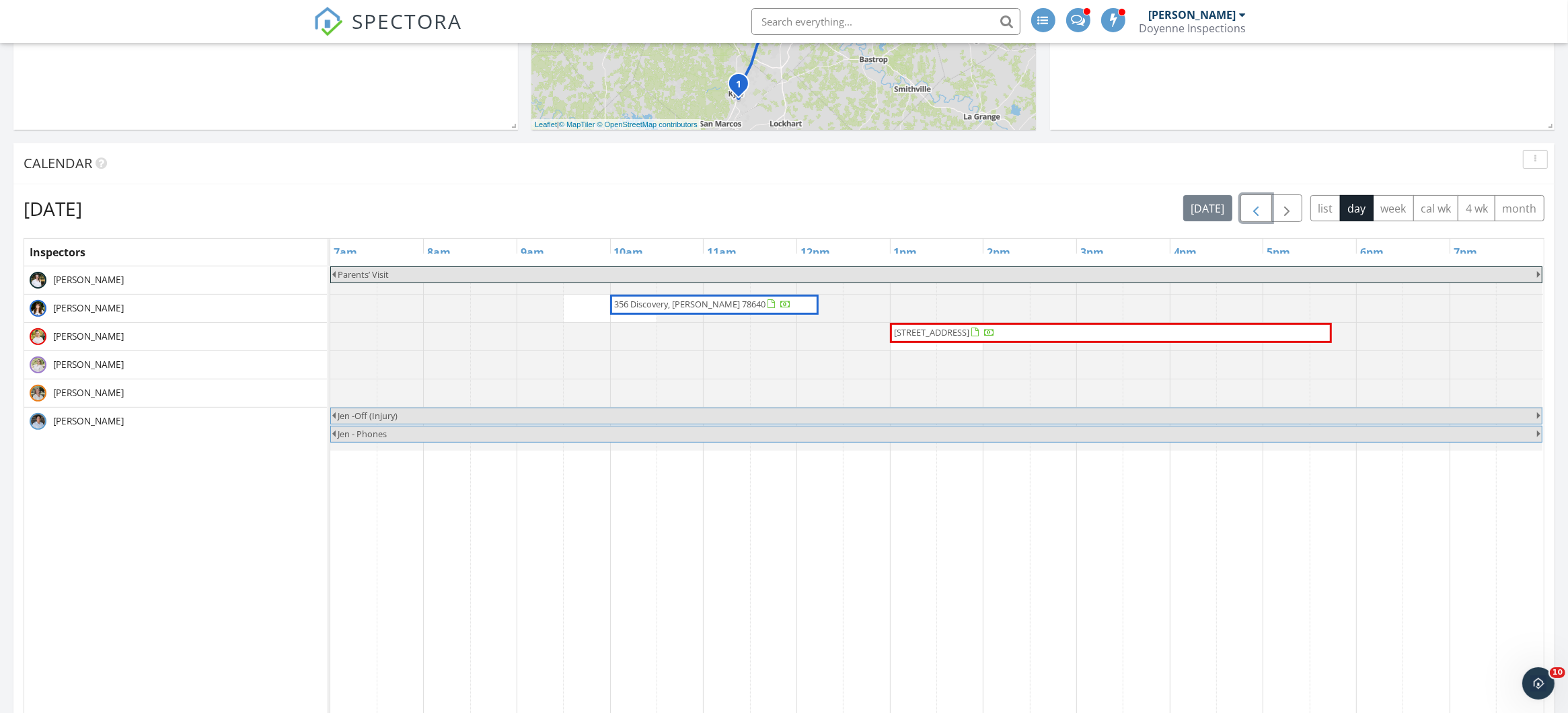
click at [1248, 211] on span "button" at bounding box center [1256, 208] width 16 height 16
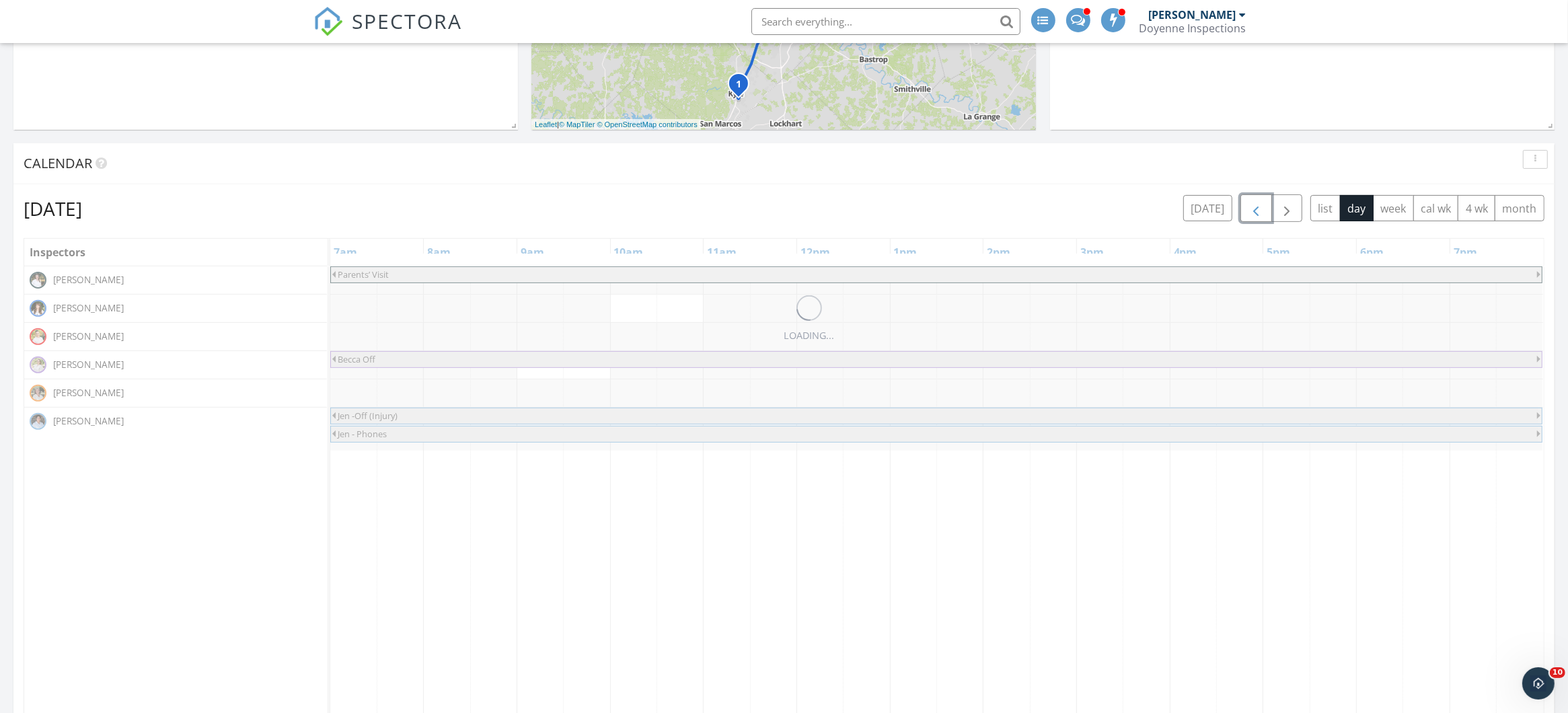
click at [1248, 211] on span "button" at bounding box center [1256, 208] width 16 height 16
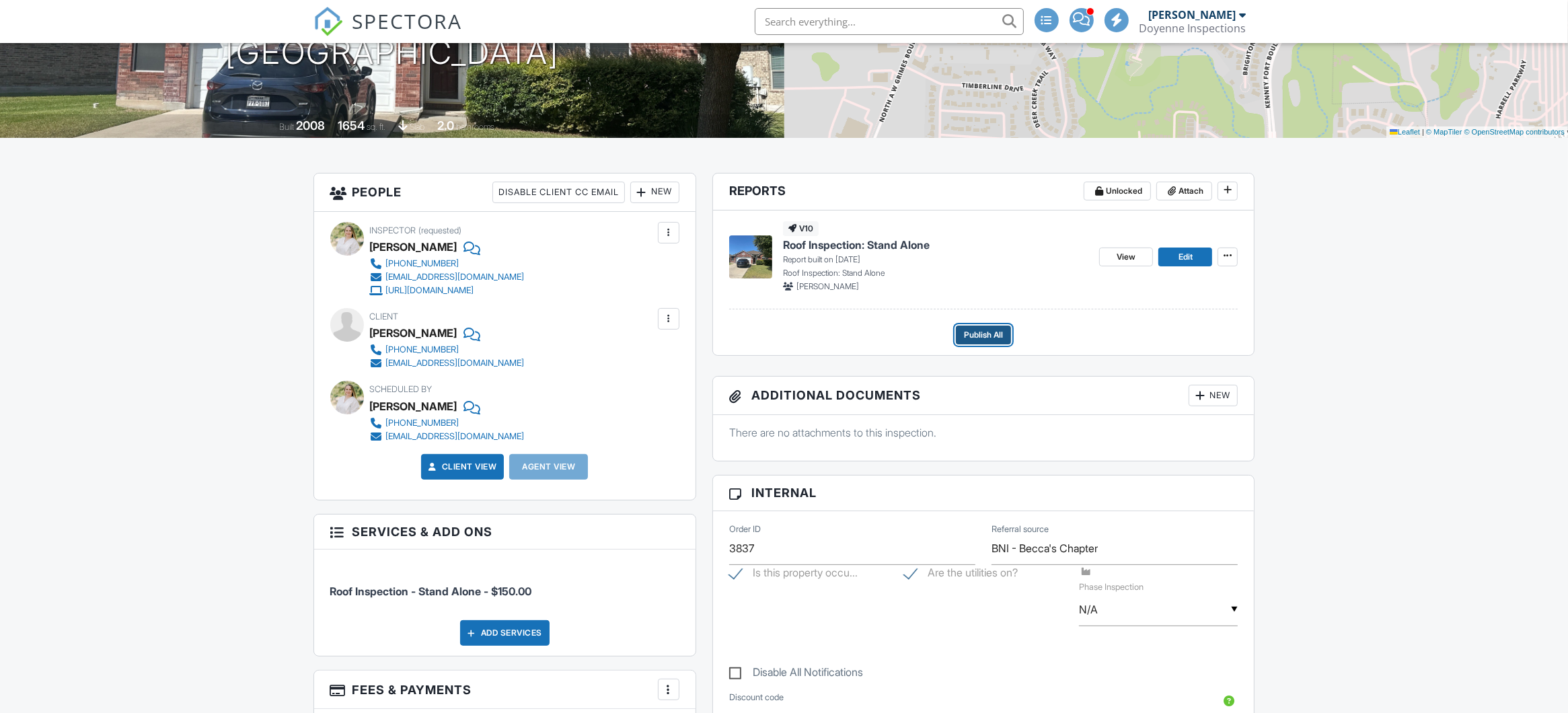
click at [991, 340] on span "Publish All" at bounding box center [983, 335] width 39 height 14
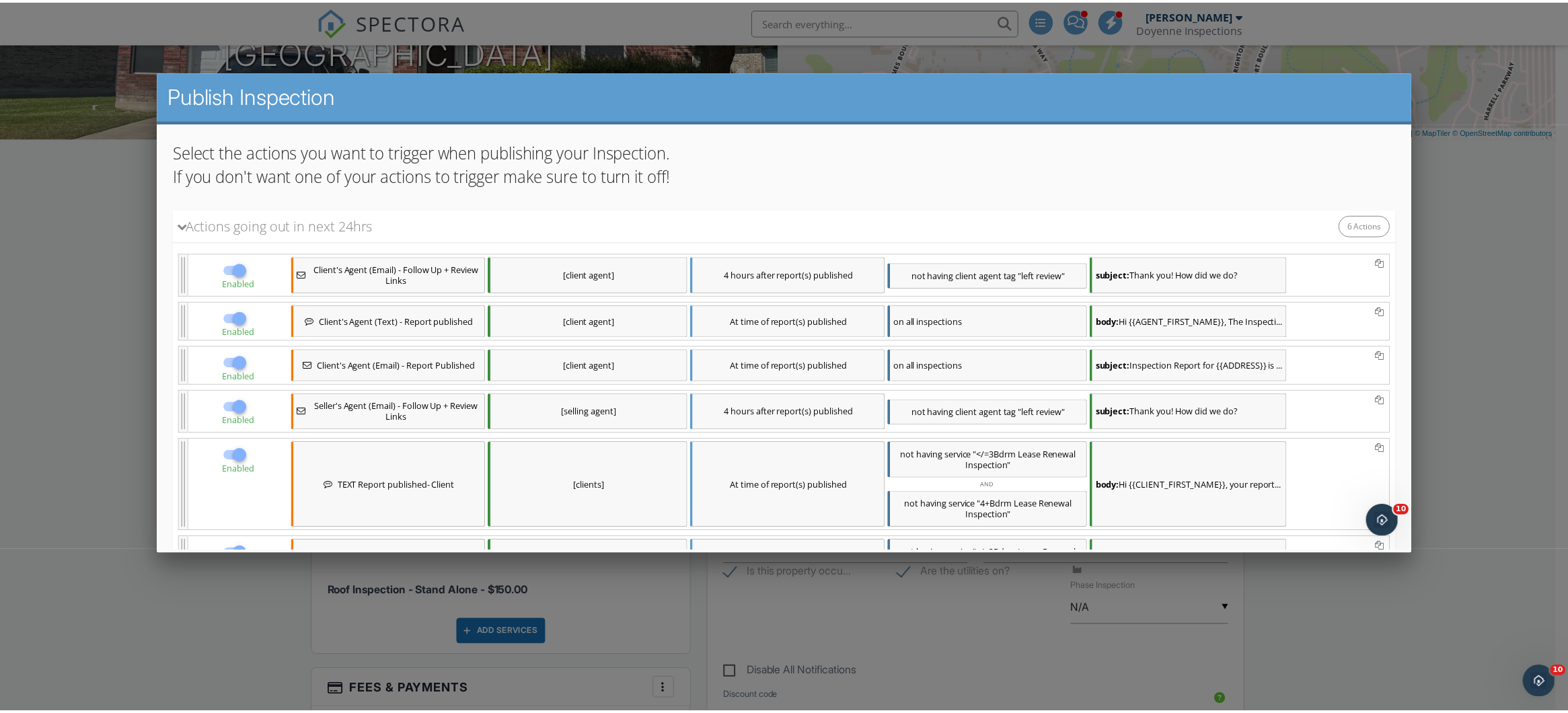
scroll to position [269, 0]
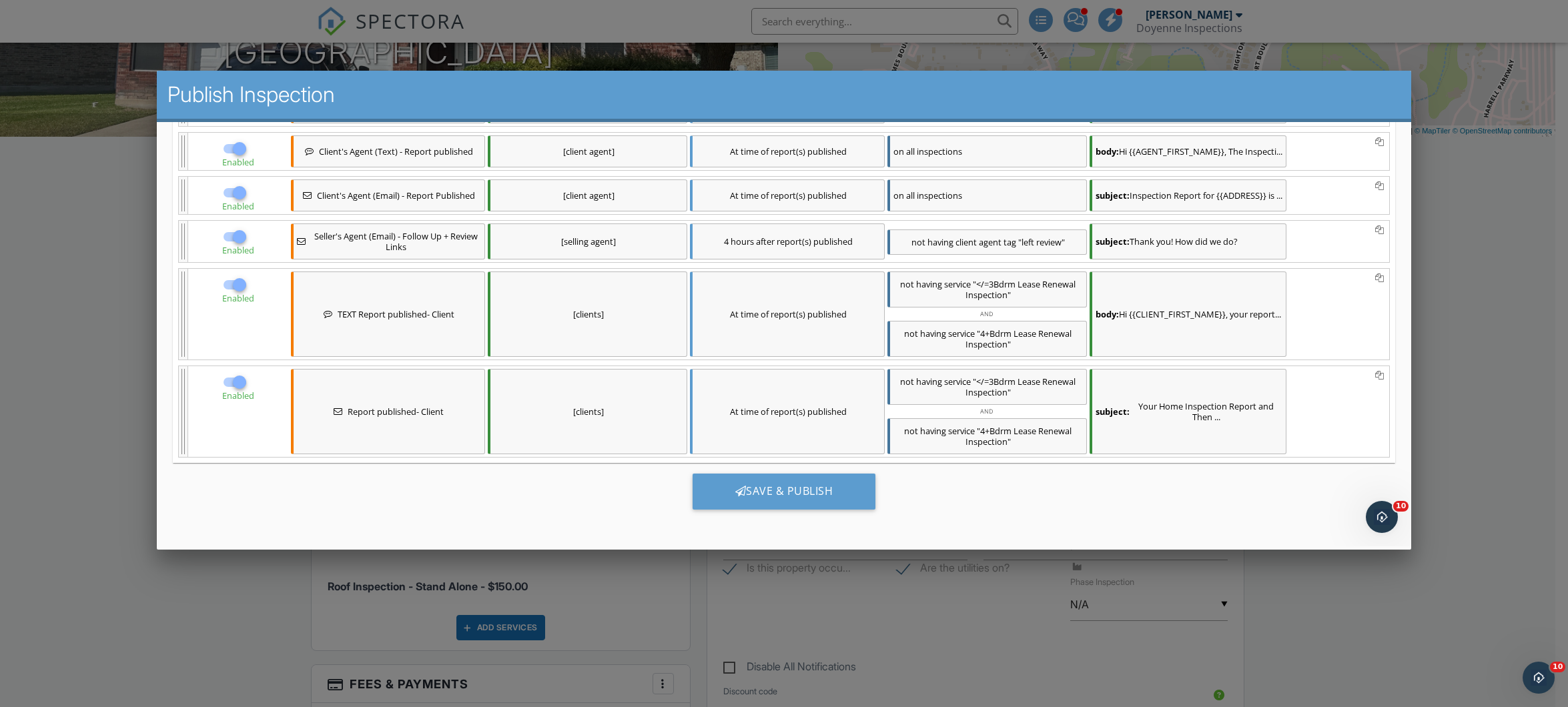
click at [1431, 351] on div at bounding box center [784, 375] width 1568 height 884
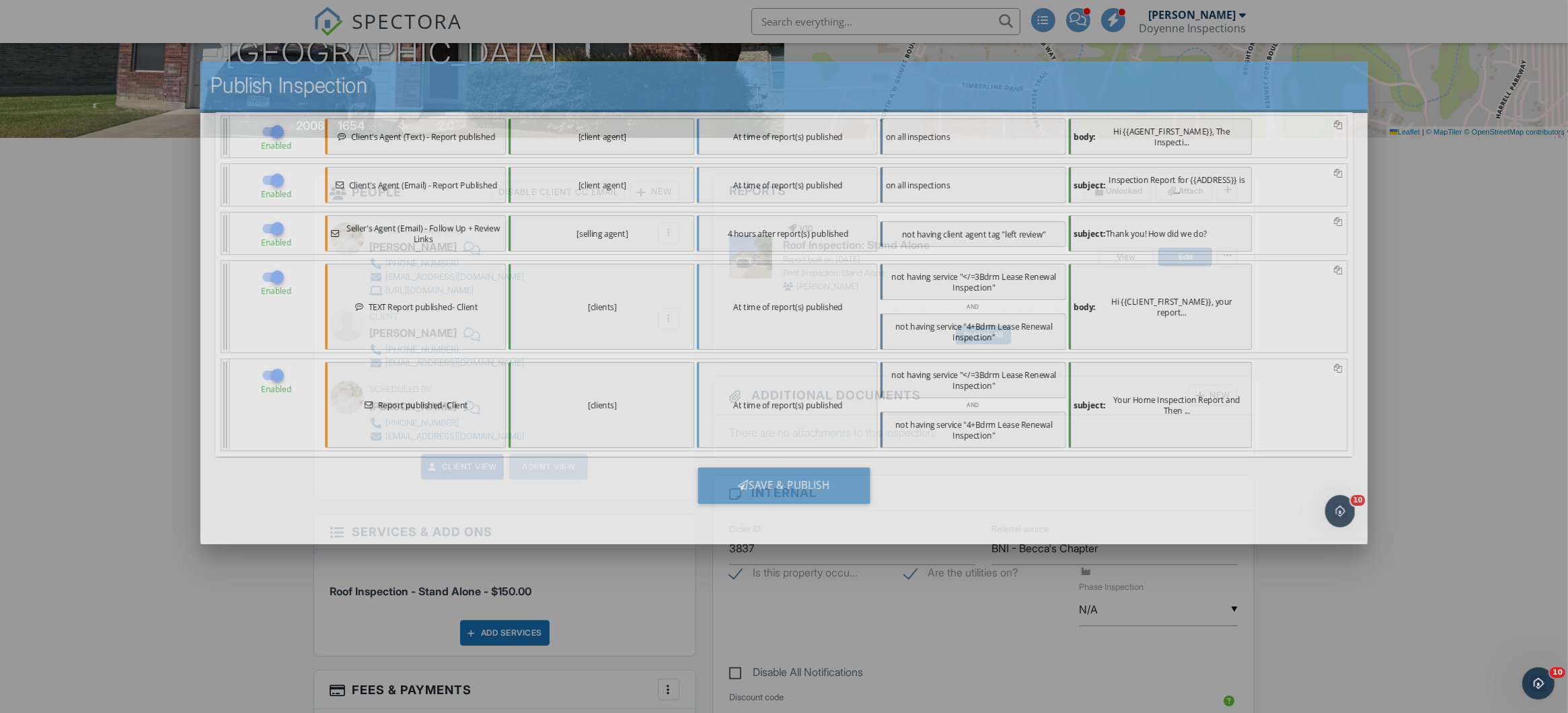
scroll to position [0, 0]
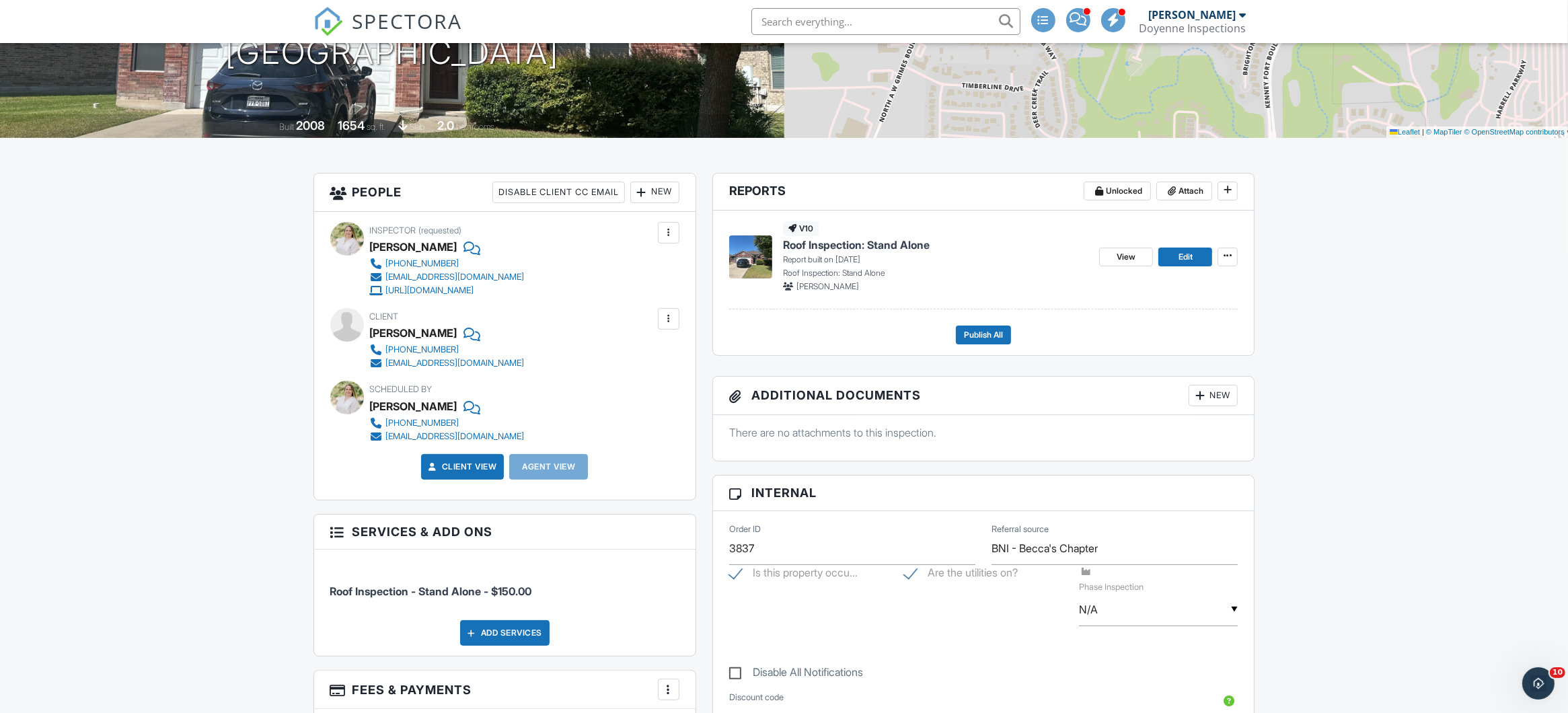
click at [1110, 263] on link "View" at bounding box center [1126, 256] width 53 height 19
